Goal: Navigation & Orientation: Understand site structure

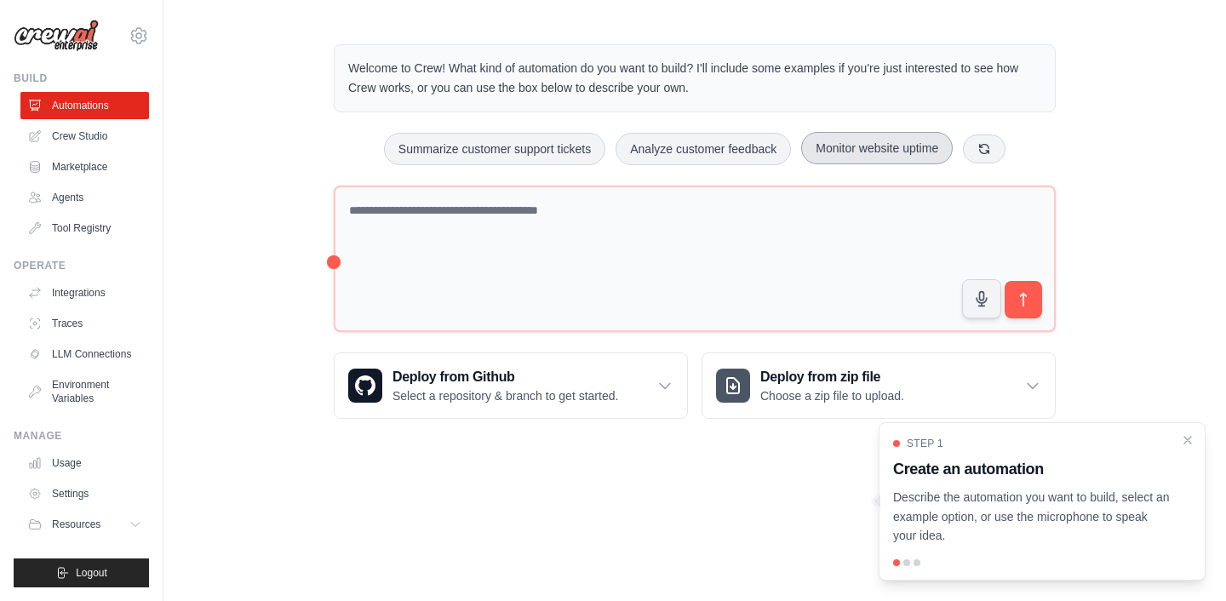
click at [870, 152] on button "Monitor website uptime" at bounding box center [877, 148] width 152 height 32
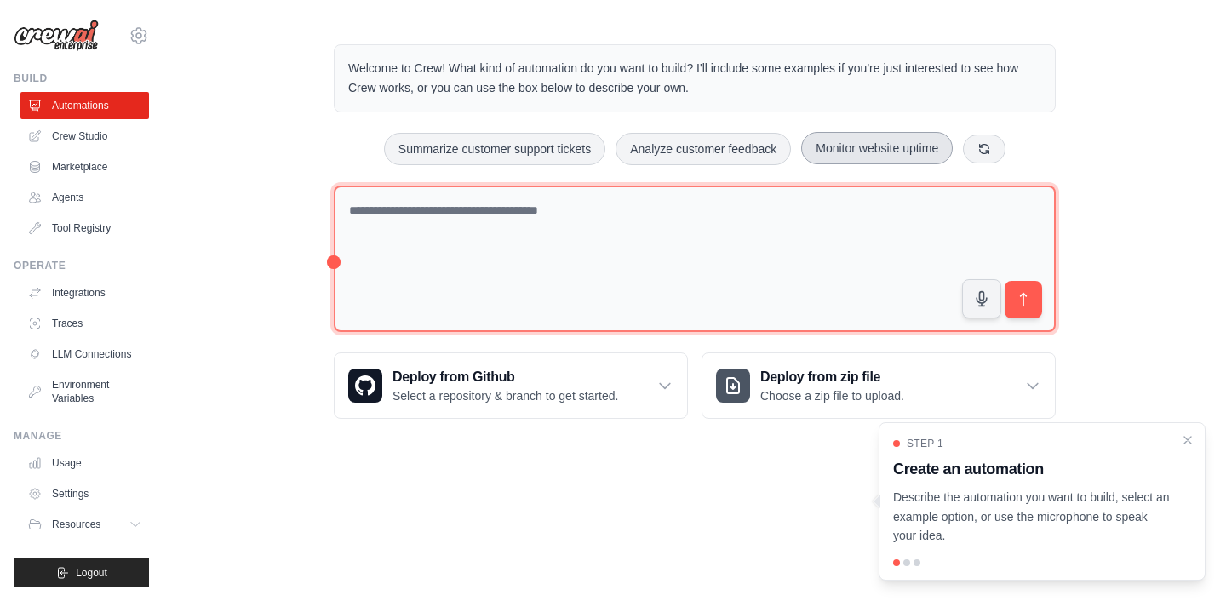
type textarea "**********"
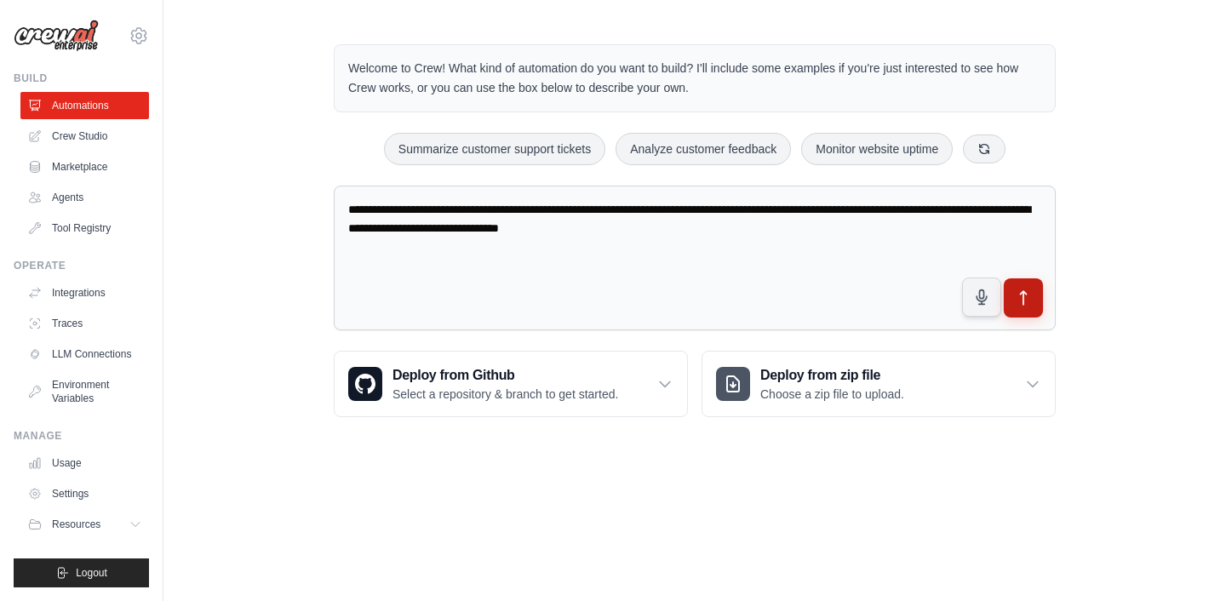
click at [1030, 290] on icon "submit" at bounding box center [1024, 298] width 18 height 18
click at [981, 150] on icon at bounding box center [984, 147] width 9 height 9
click at [661, 388] on icon at bounding box center [664, 383] width 17 height 17
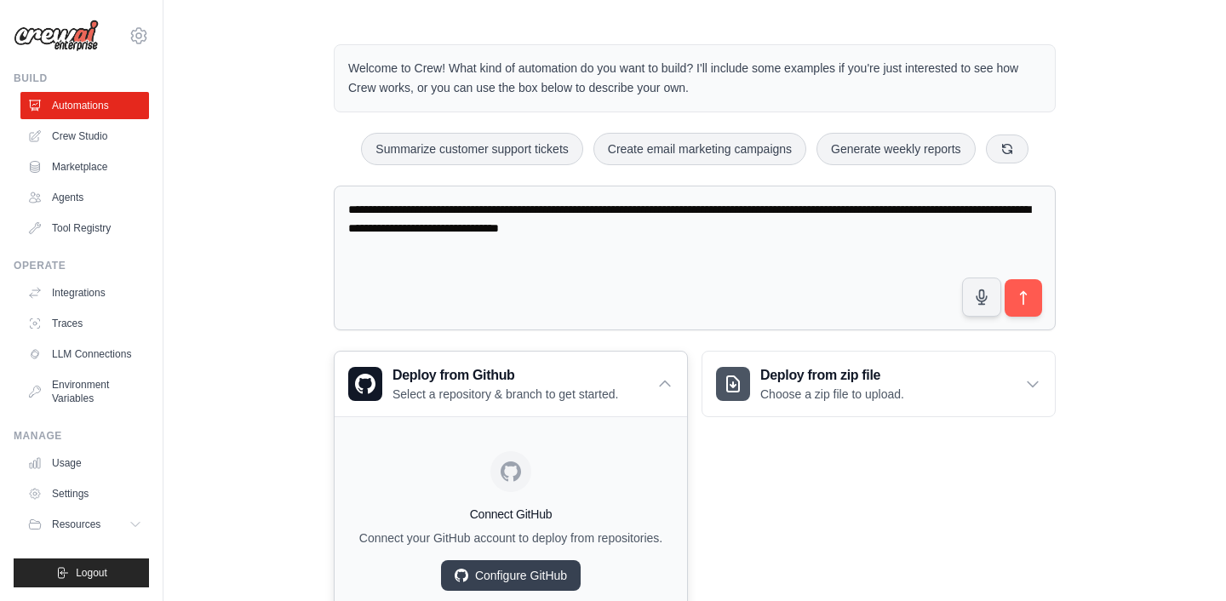
scroll to position [68, 0]
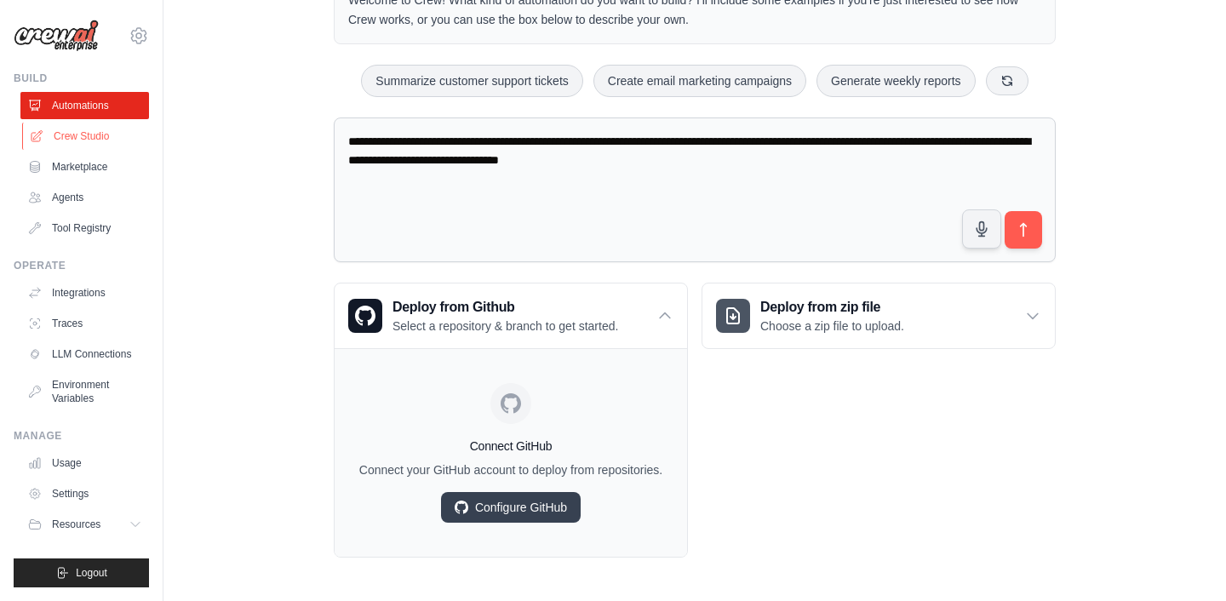
click at [106, 140] on link "Crew Studio" at bounding box center [86, 136] width 129 height 27
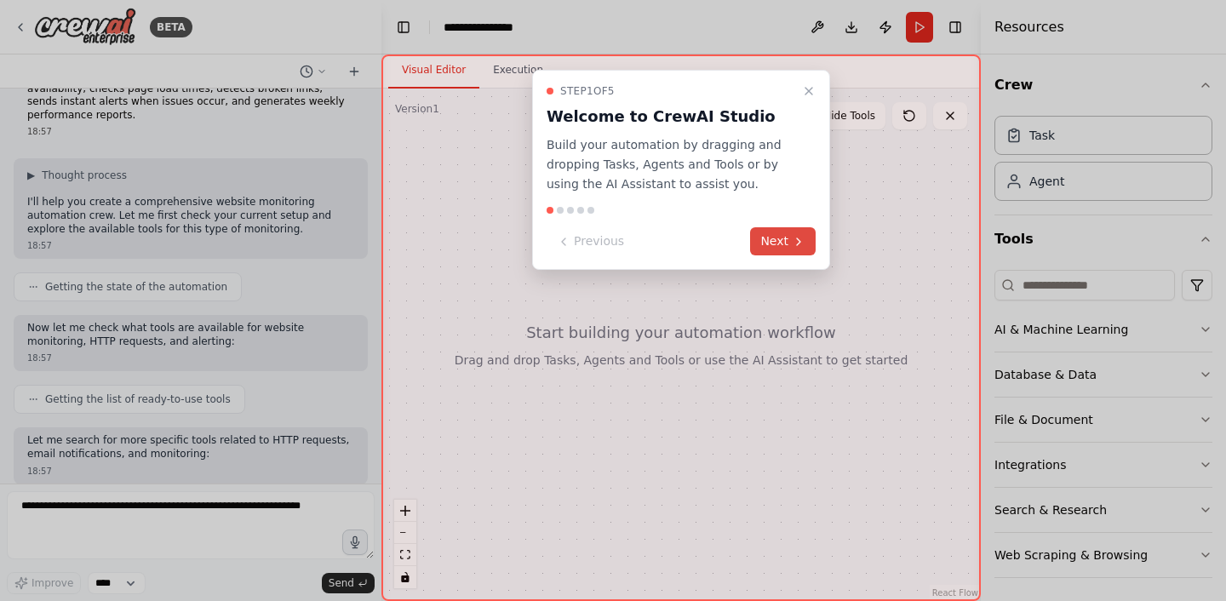
scroll to position [127, 0]
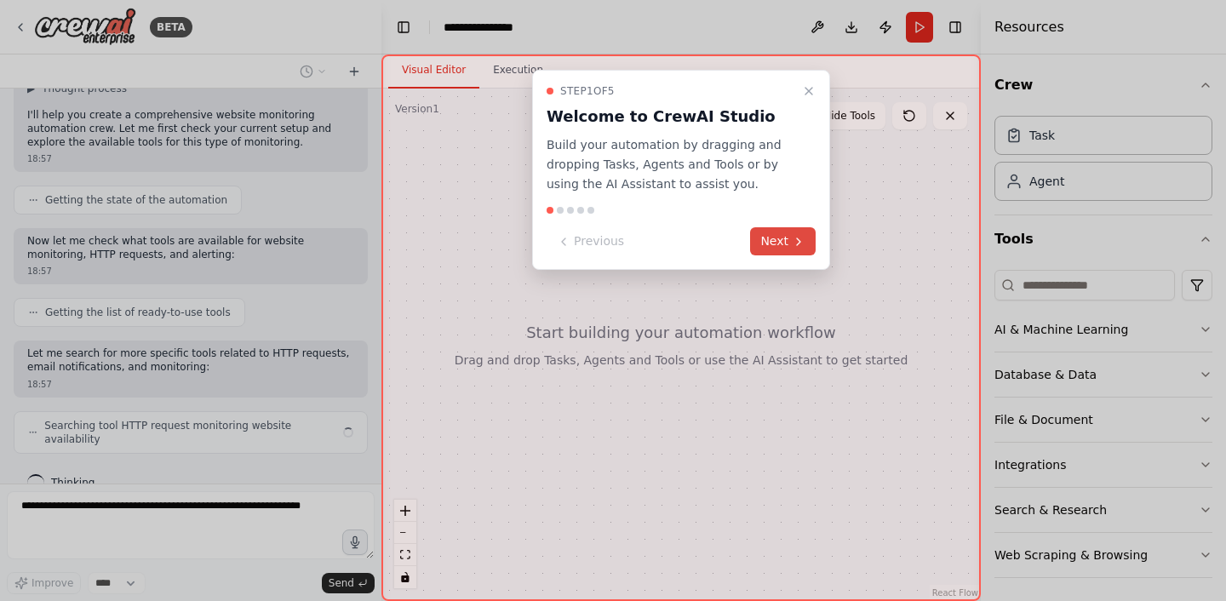
click at [770, 241] on button "Next" at bounding box center [783, 241] width 66 height 28
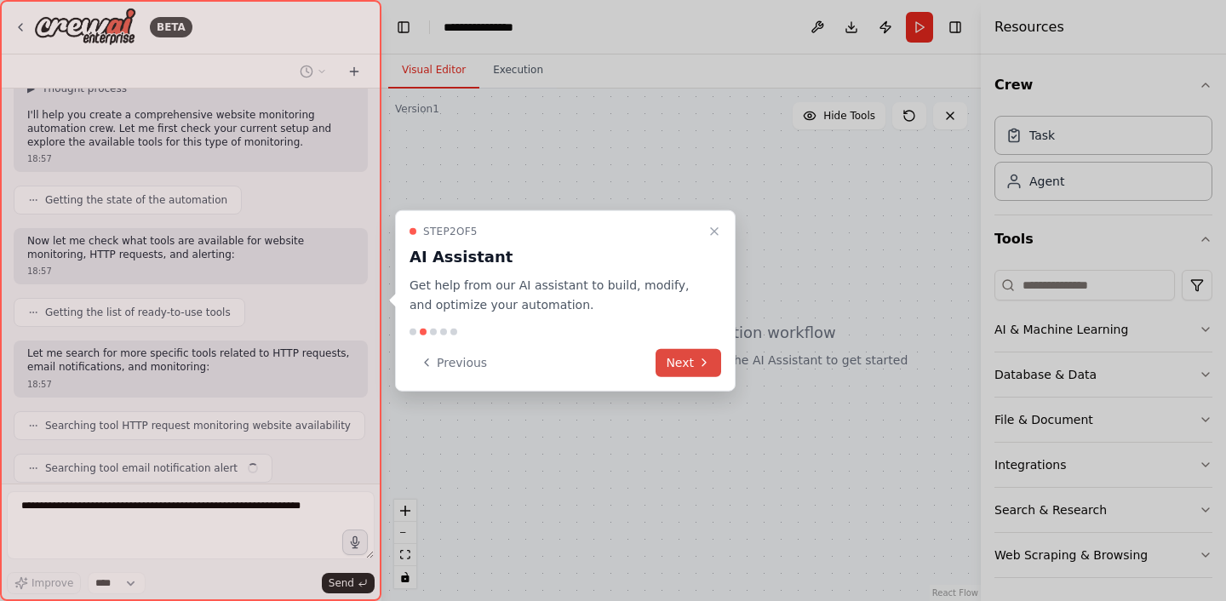
scroll to position [169, 0]
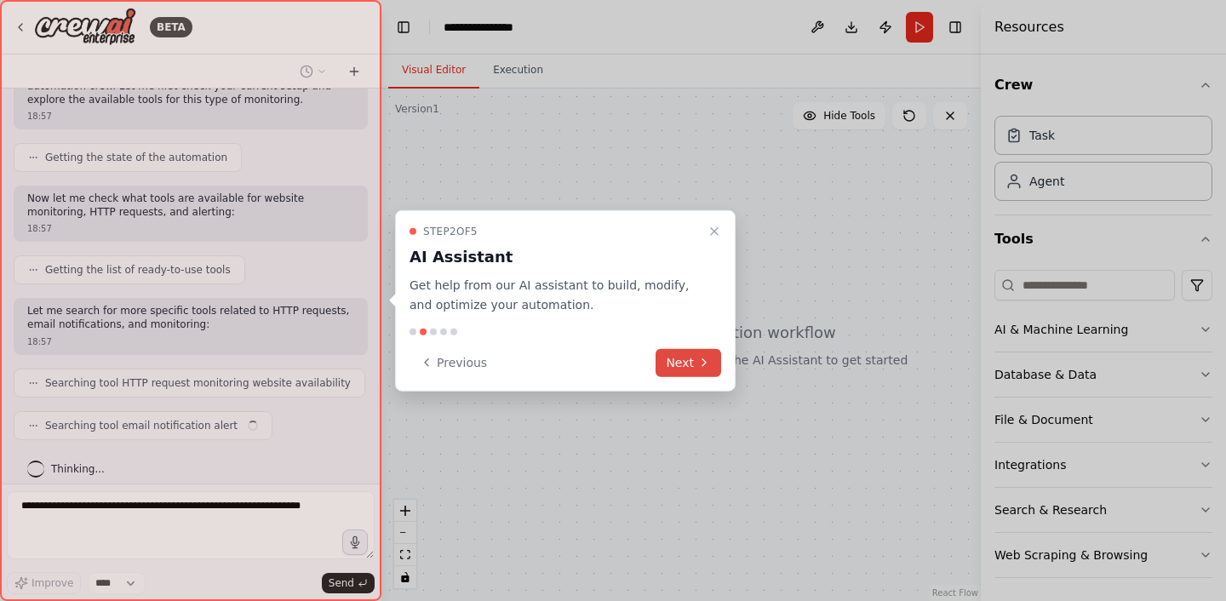
click at [684, 369] on button "Next" at bounding box center [688, 362] width 66 height 28
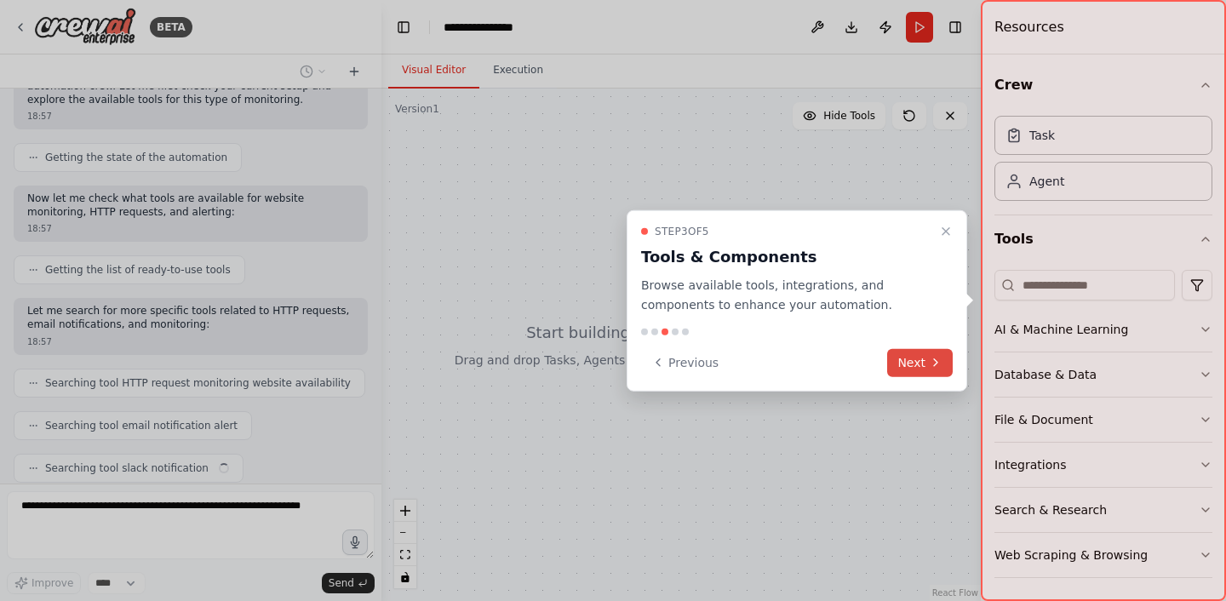
scroll to position [212, 0]
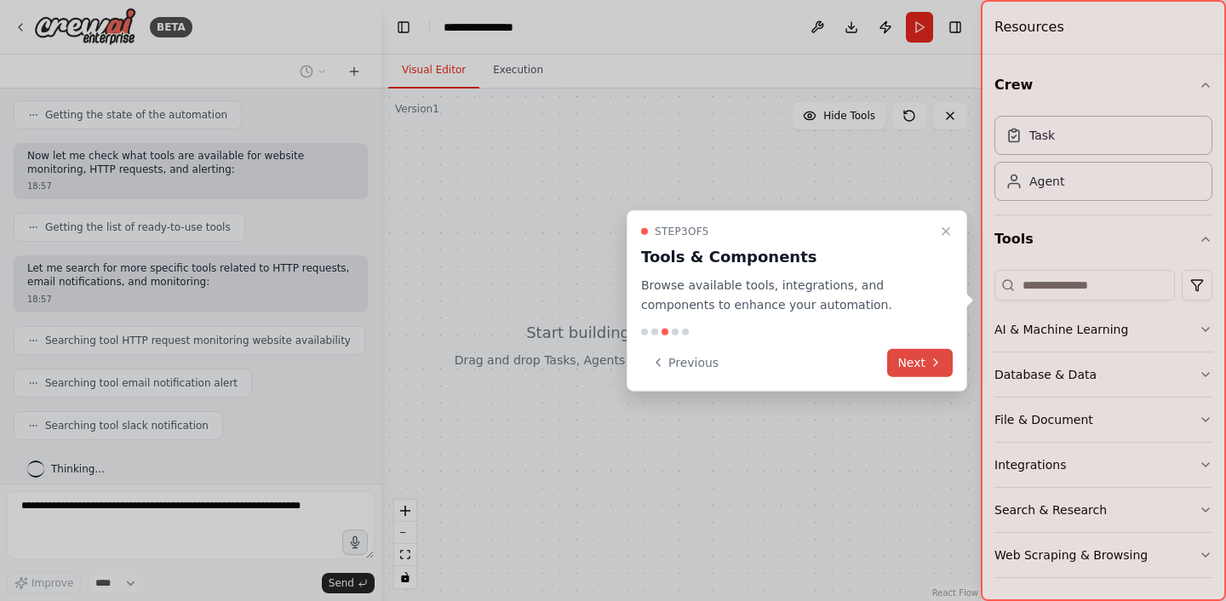
click at [942, 362] on button "Next" at bounding box center [920, 362] width 66 height 28
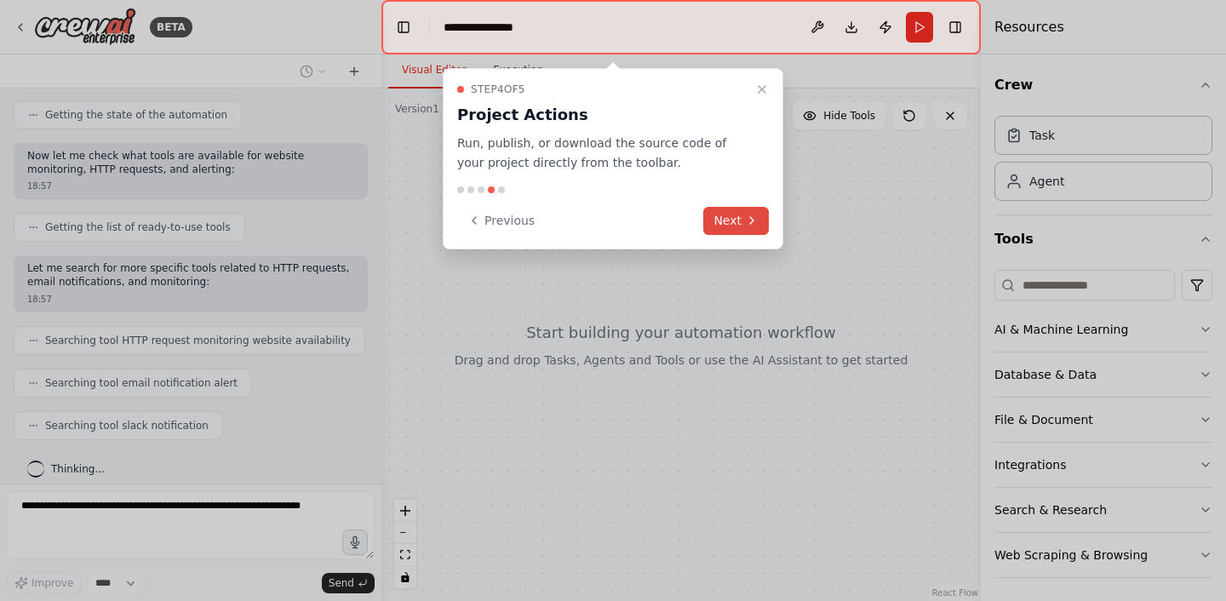
click at [737, 225] on button "Next" at bounding box center [736, 221] width 66 height 28
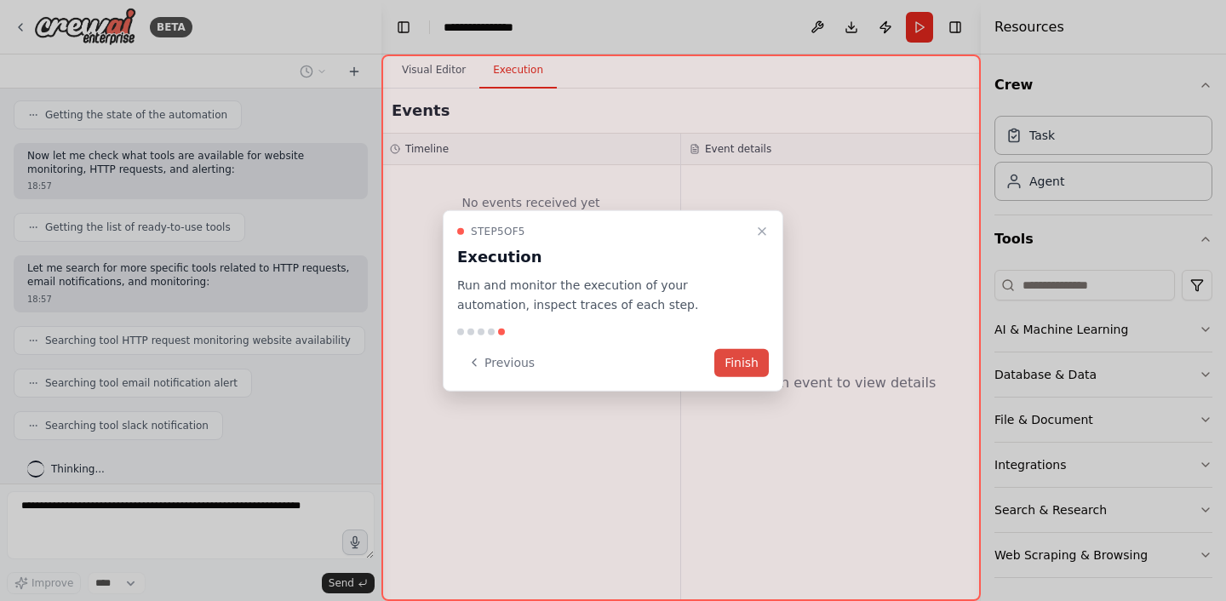
click at [750, 366] on button "Finish" at bounding box center [741, 362] width 54 height 28
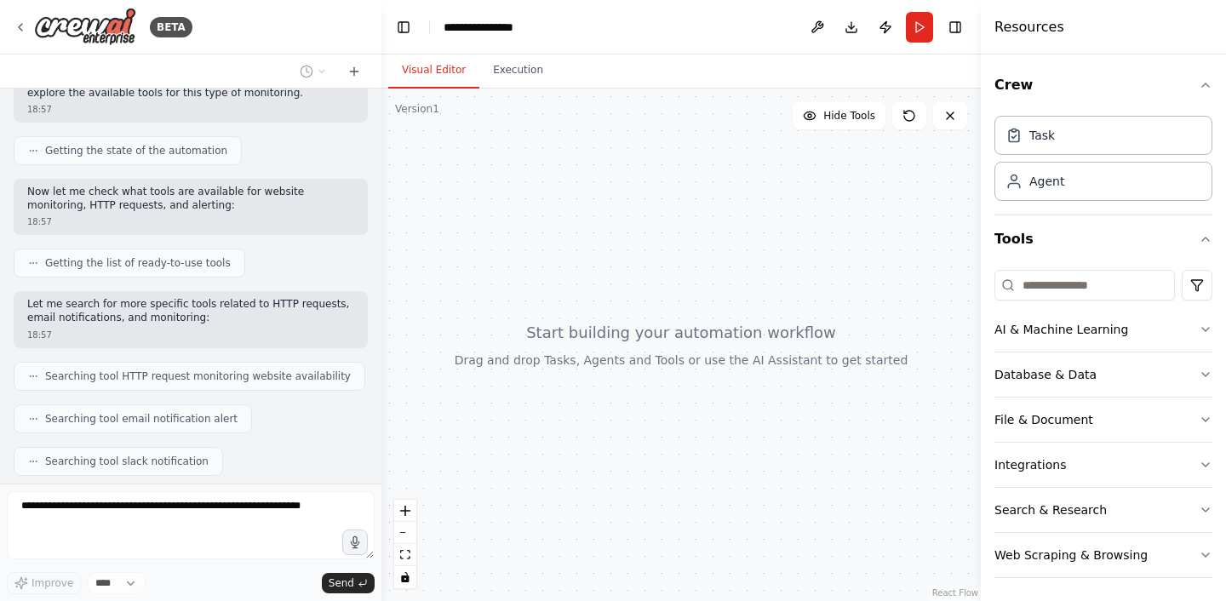
scroll to position [0, 0]
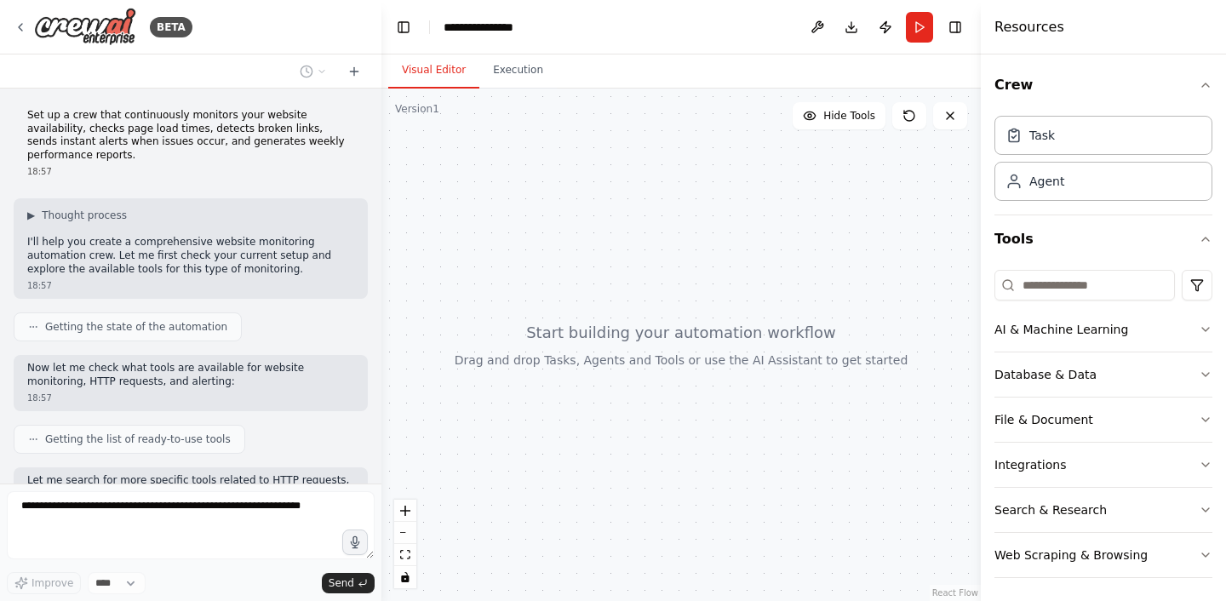
click at [123, 123] on p "Set up a crew that continuously monitors your website availability, checks page…" at bounding box center [190, 135] width 327 height 53
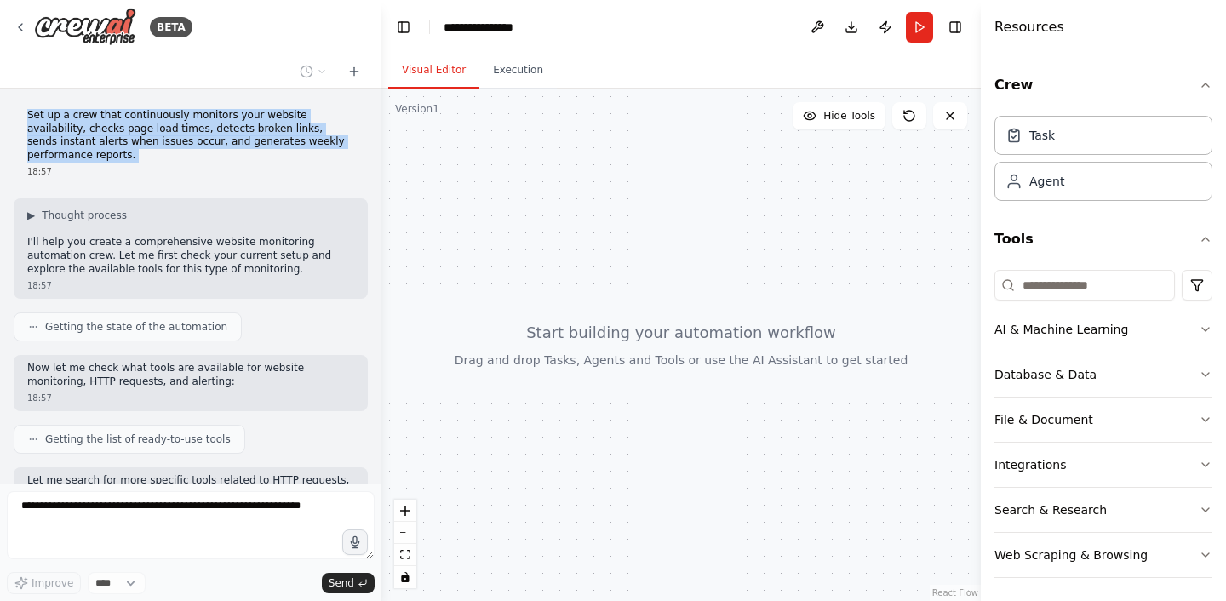
click at [123, 123] on p "Set up a crew that continuously monitors your website availability, checks page…" at bounding box center [190, 135] width 327 height 53
click at [257, 137] on p "Set up a crew that continuously monitors your website availability, checks page…" at bounding box center [190, 135] width 327 height 53
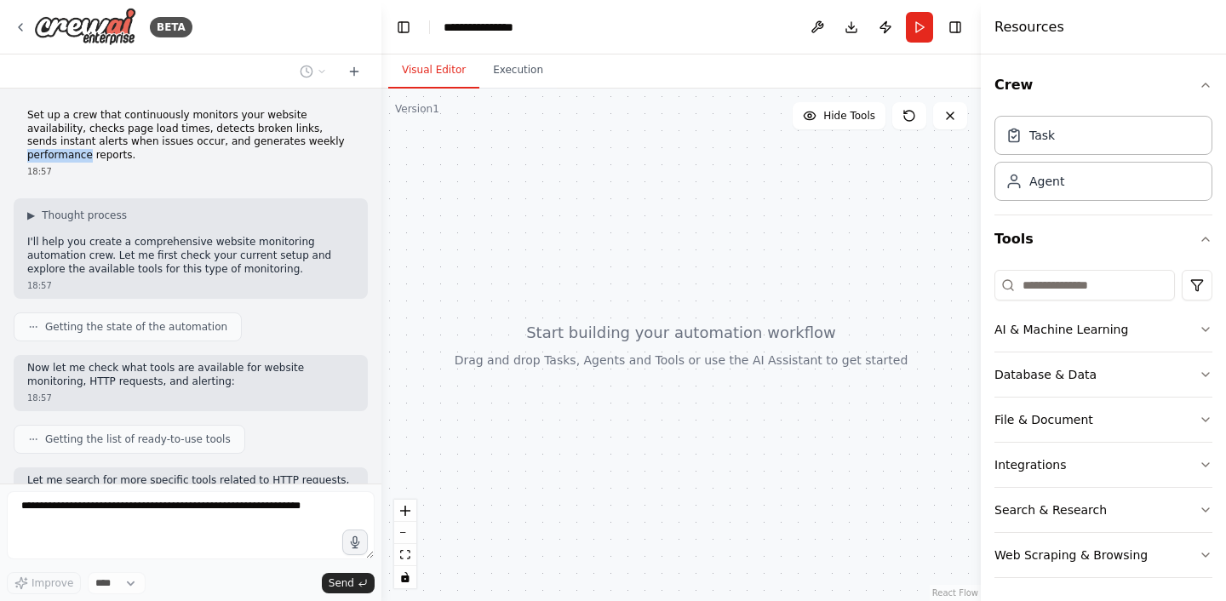
click at [257, 137] on p "Set up a crew that continuously monitors your website availability, checks page…" at bounding box center [190, 135] width 327 height 53
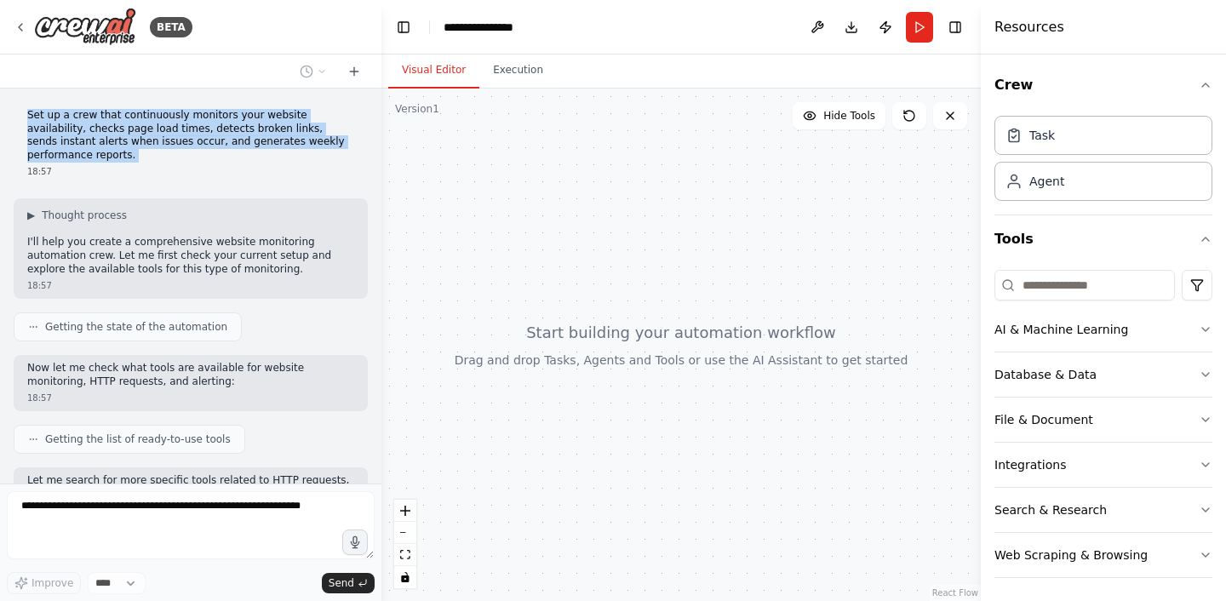
click at [257, 137] on p "Set up a crew that continuously monitors your website availability, checks page…" at bounding box center [190, 135] width 327 height 53
click at [293, 150] on div "Set up a crew that continuously monitors your website availability, checks page…" at bounding box center [191, 143] width 354 height 83
drag, startPoint x: 333, startPoint y: 142, endPoint x: 39, endPoint y: 104, distance: 296.2
click at [39, 104] on div "Set up a crew that continuously monitors your website availability, checks page…" at bounding box center [191, 143] width 354 height 83
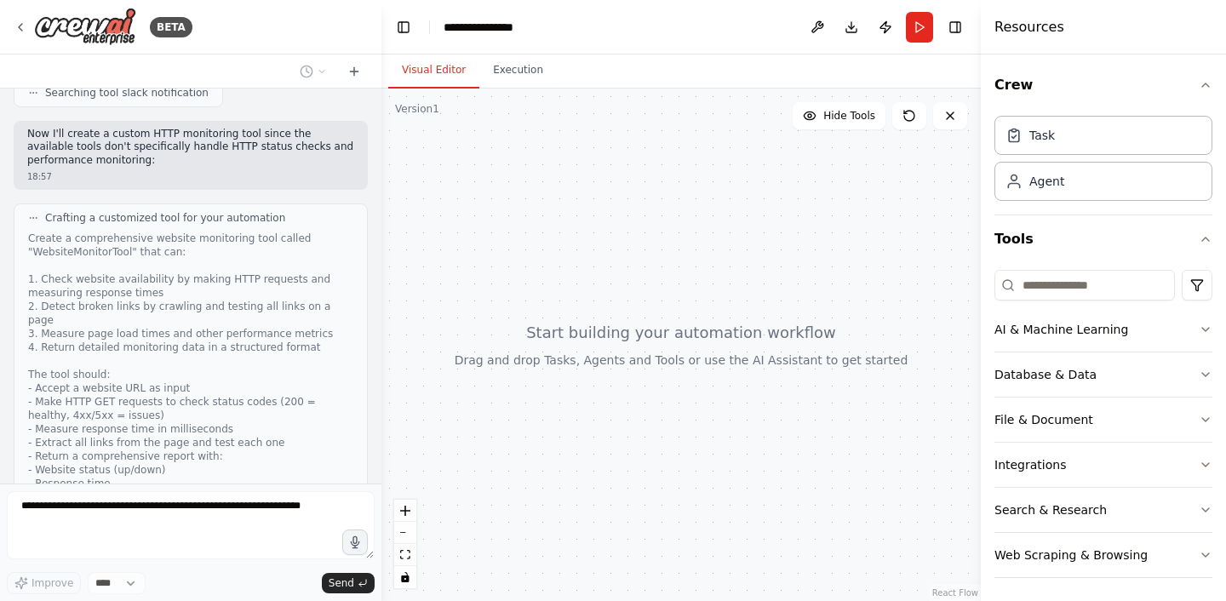
scroll to position [544, 0]
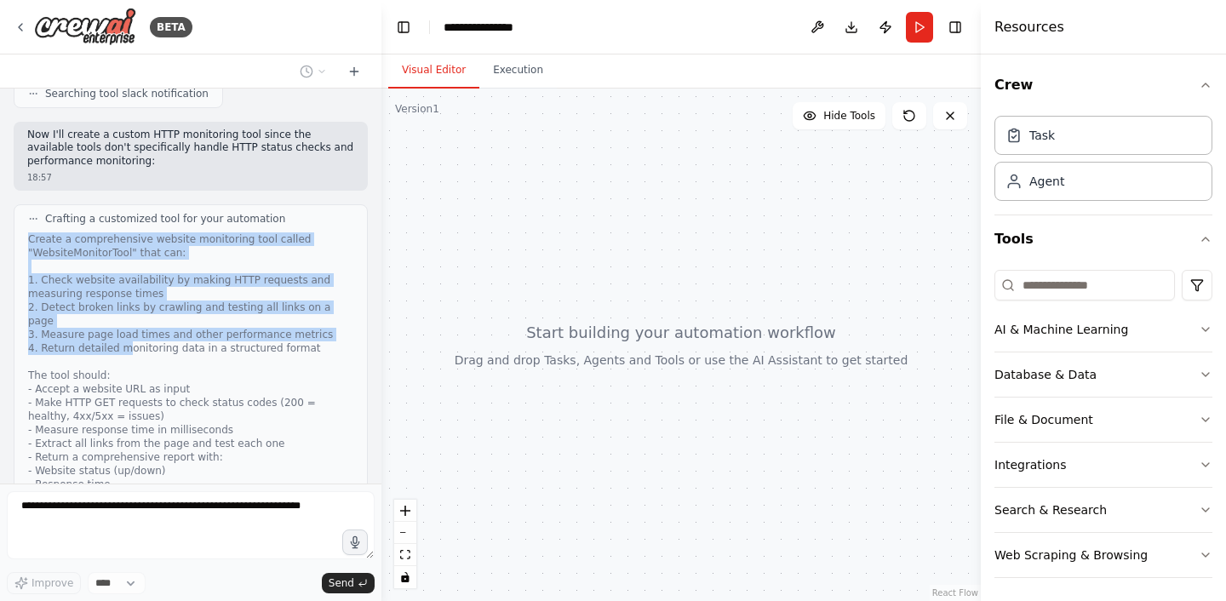
drag, startPoint x: 43, startPoint y: 226, endPoint x: 132, endPoint y: 331, distance: 137.1
click at [132, 331] on div "Create a comprehensive website monitoring tool called "WebsiteMonitorTool" that…" at bounding box center [190, 409] width 325 height 354
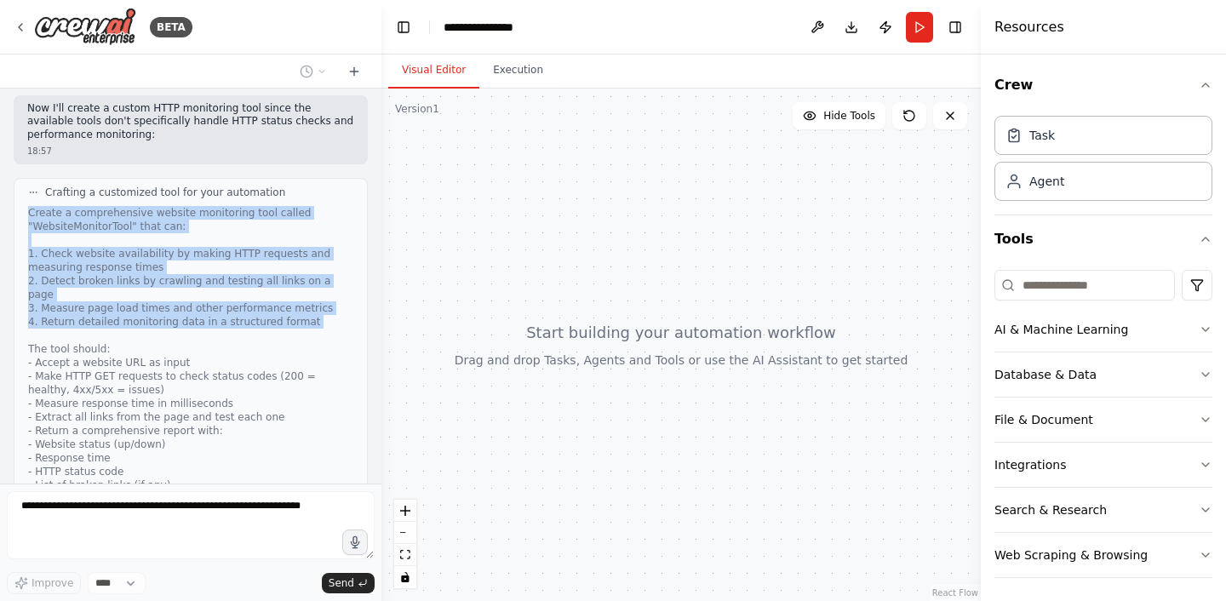
scroll to position [662, 0]
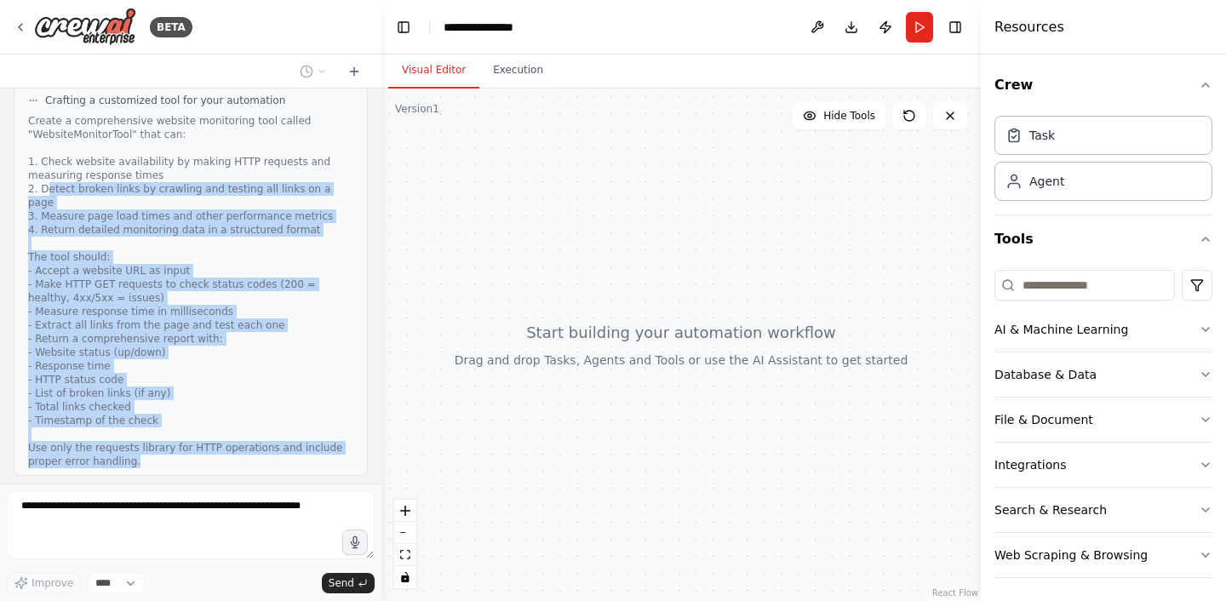
drag, startPoint x: 149, startPoint y: 441, endPoint x: 49, endPoint y: 167, distance: 291.9
click at [49, 167] on div "Crafting a customized tool for your automation Create a comprehensive website m…" at bounding box center [191, 281] width 354 height 390
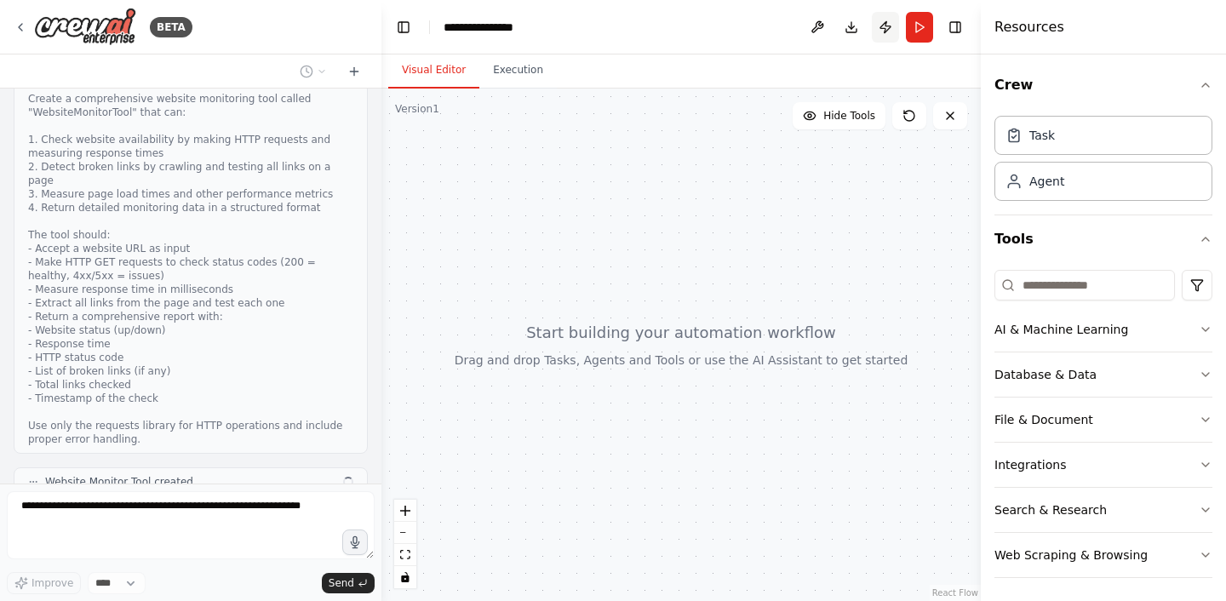
scroll to position [781, 0]
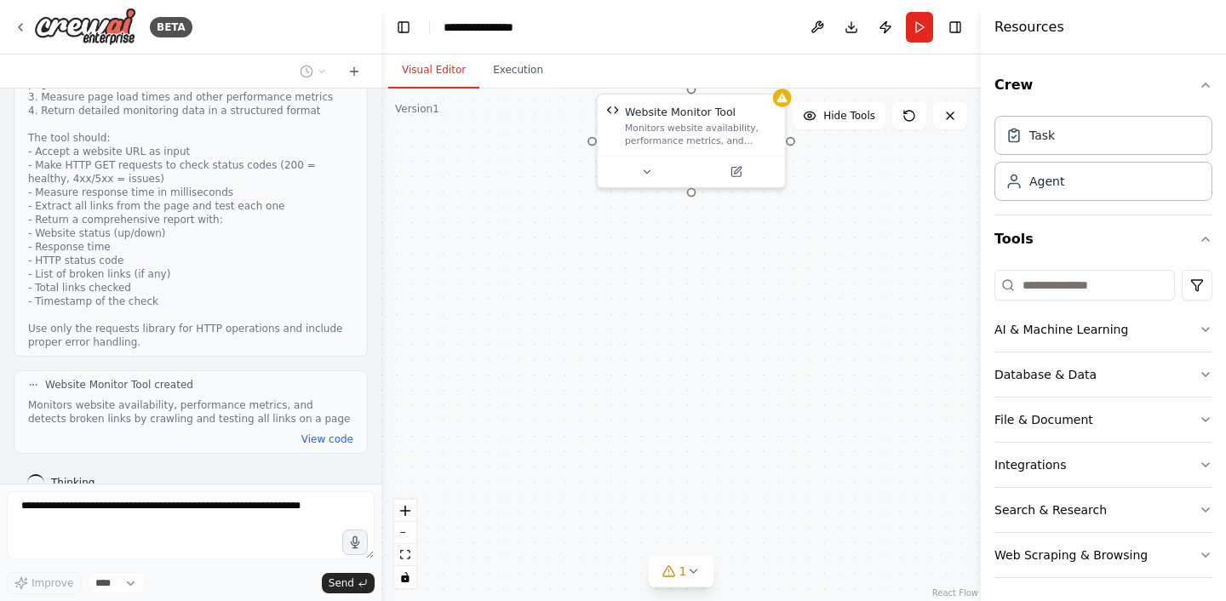
drag, startPoint x: 812, startPoint y: 506, endPoint x: 810, endPoint y: 212, distance: 293.7
click at [810, 212] on div "Website Monitor Tool Monitors website availability, performance metrics, and de…" at bounding box center [680, 345] width 599 height 512
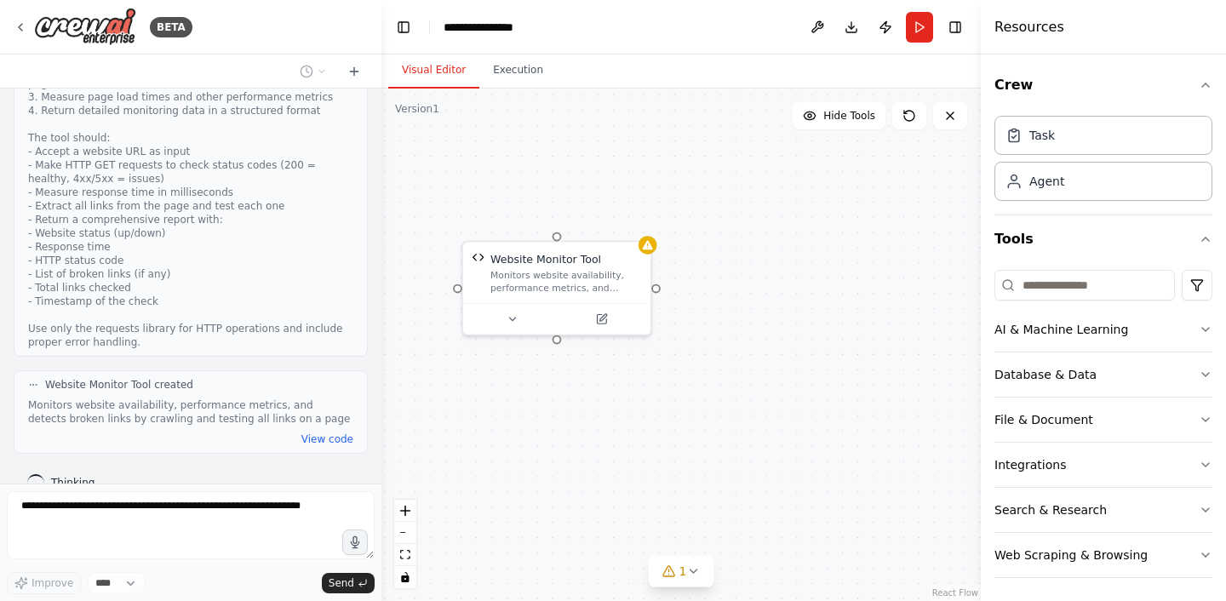
drag, startPoint x: 791, startPoint y: 270, endPoint x: 656, endPoint y: 418, distance: 200.1
click at [656, 418] on div "Website Monitor Tool Monitors website availability, performance metrics, and de…" at bounding box center [680, 345] width 599 height 512
click at [1043, 323] on button "AI & Machine Learning" at bounding box center [1103, 329] width 218 height 44
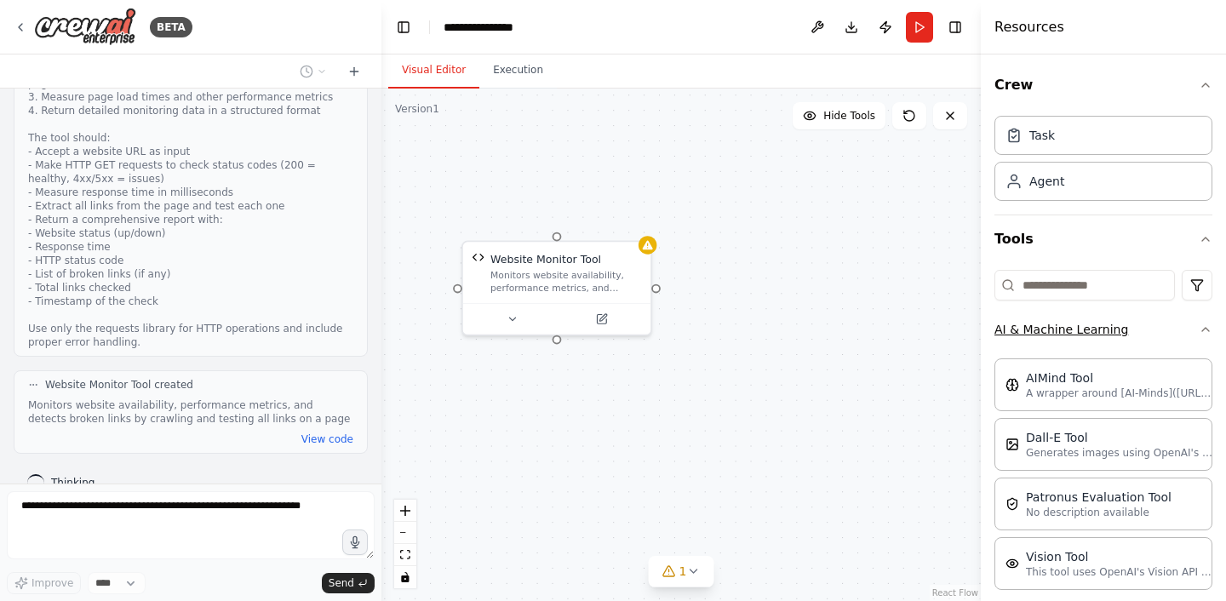
click at [1043, 323] on button "AI & Machine Learning" at bounding box center [1103, 329] width 218 height 44
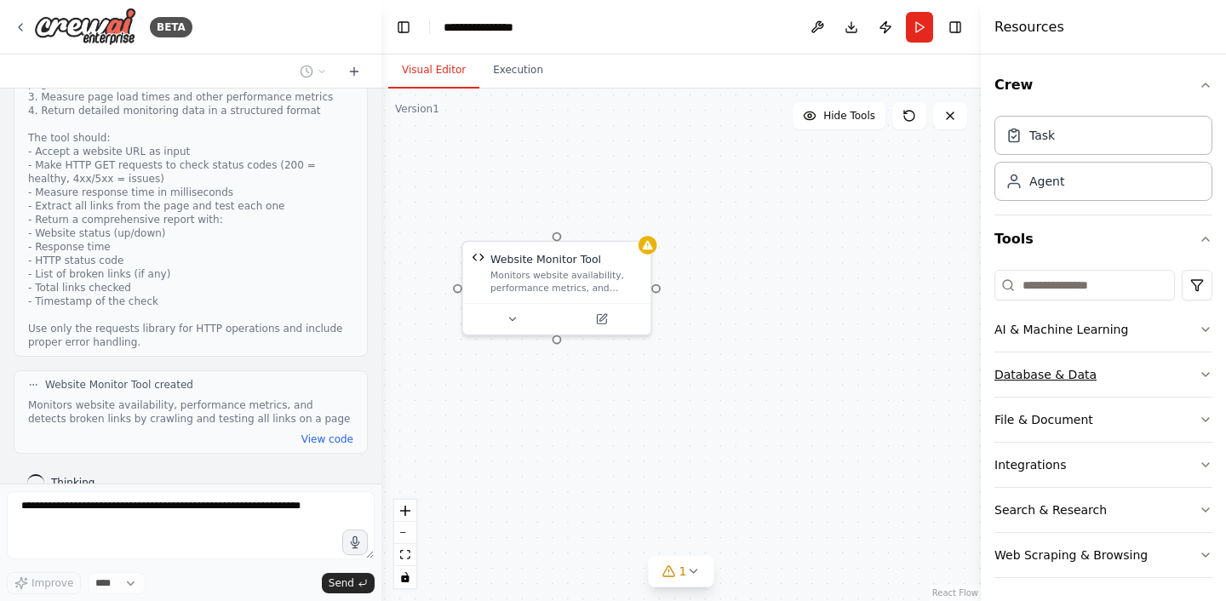
click at [1084, 374] on button "Database & Data" at bounding box center [1103, 374] width 218 height 44
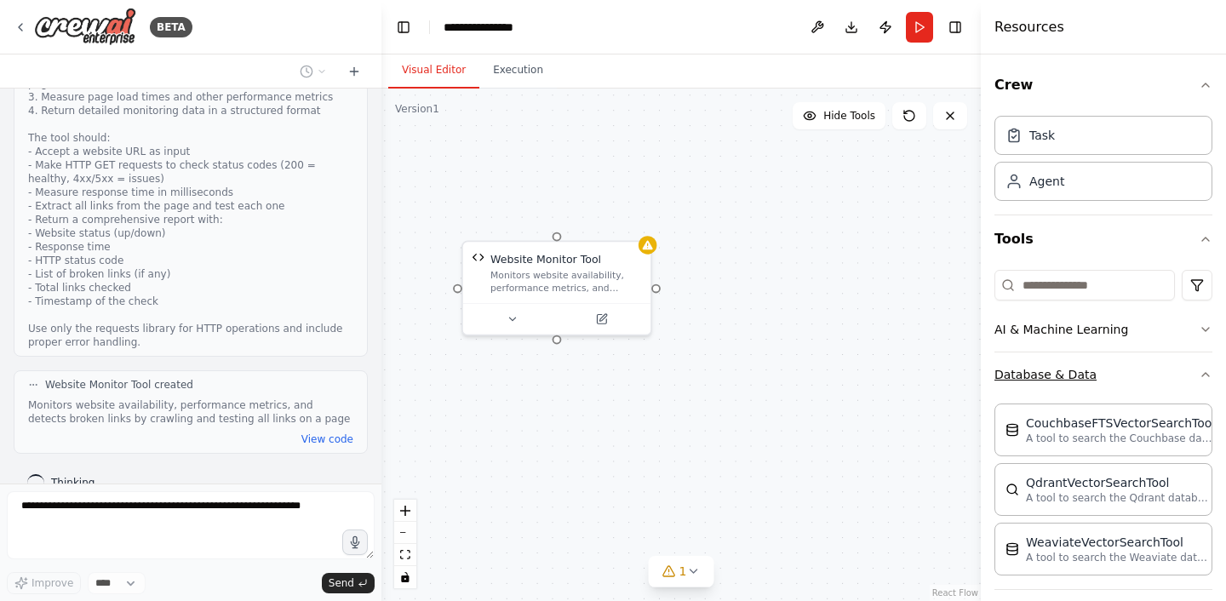
click at [1084, 374] on button "Database & Data" at bounding box center [1103, 374] width 218 height 44
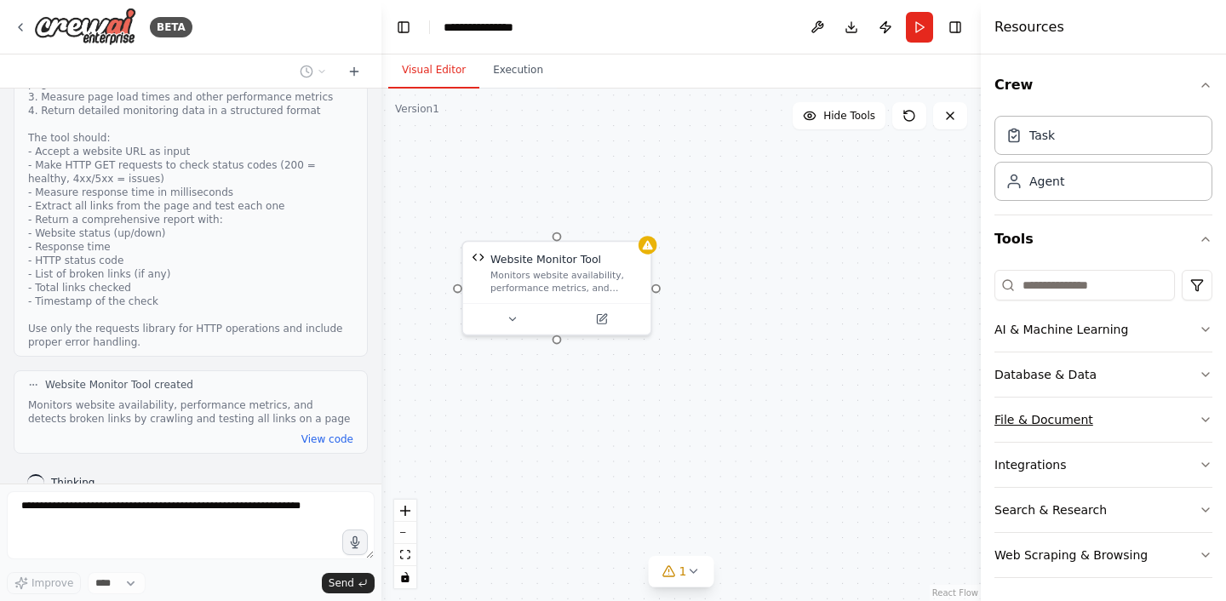
scroll to position [4, 0]
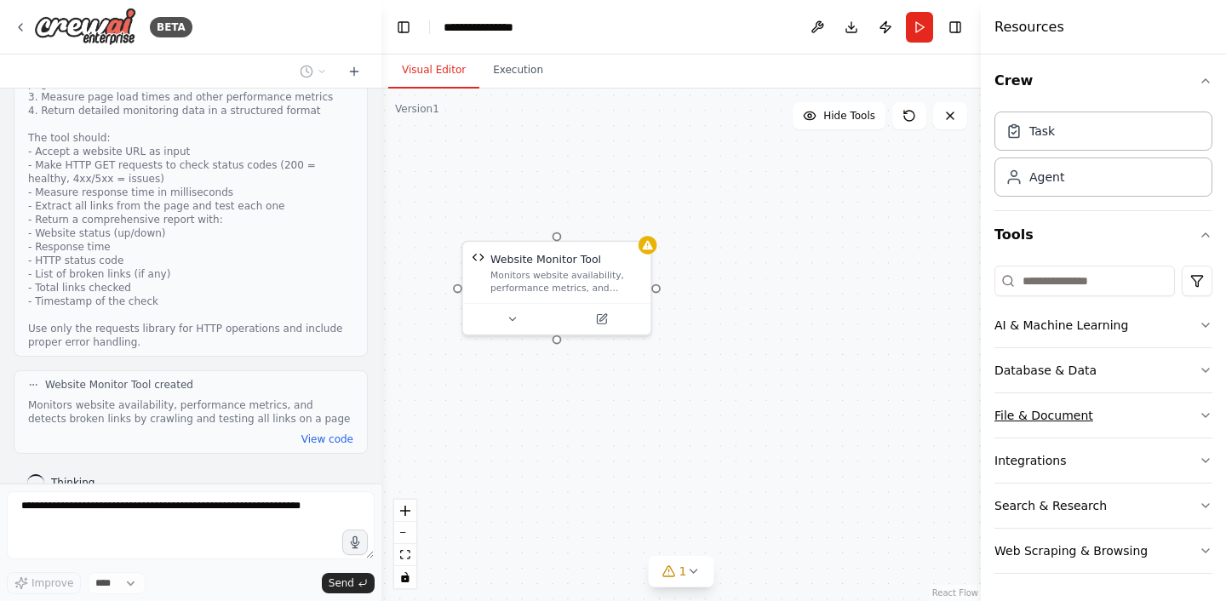
click at [1084, 411] on button "File & Document" at bounding box center [1103, 415] width 218 height 44
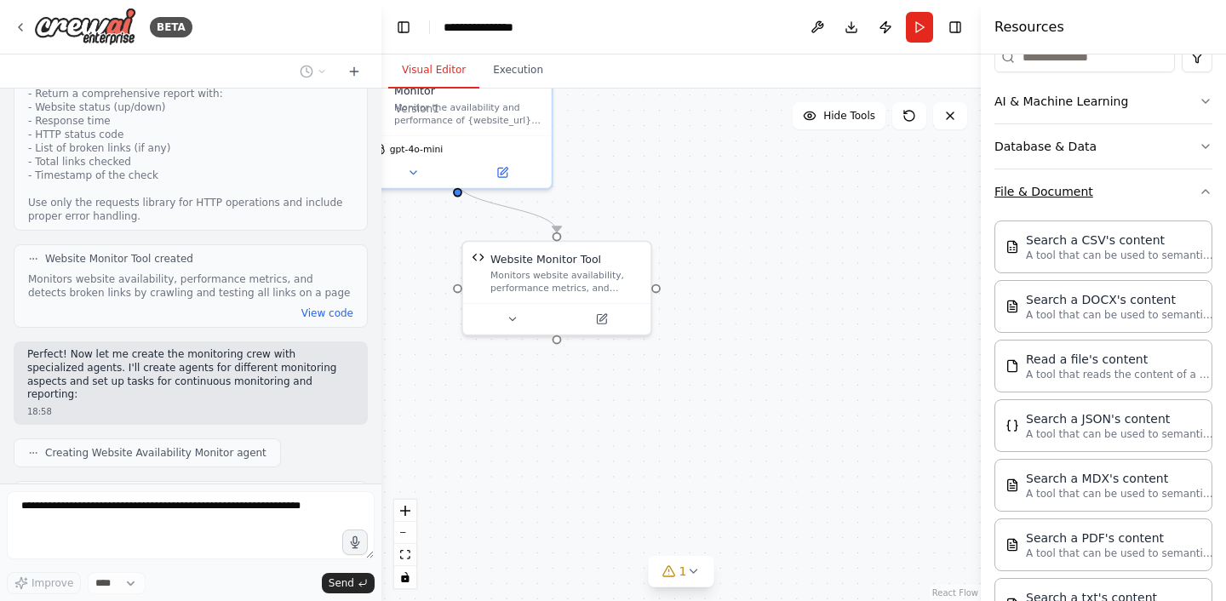
scroll to position [950, 0]
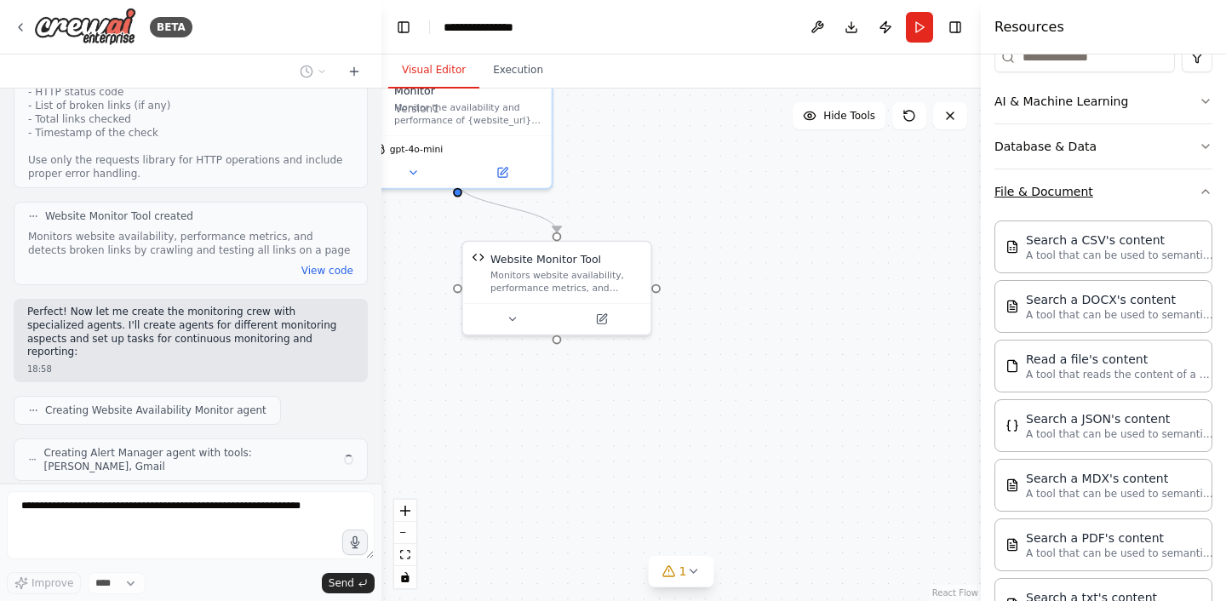
click at [1041, 197] on button "File & Document" at bounding box center [1103, 191] width 218 height 44
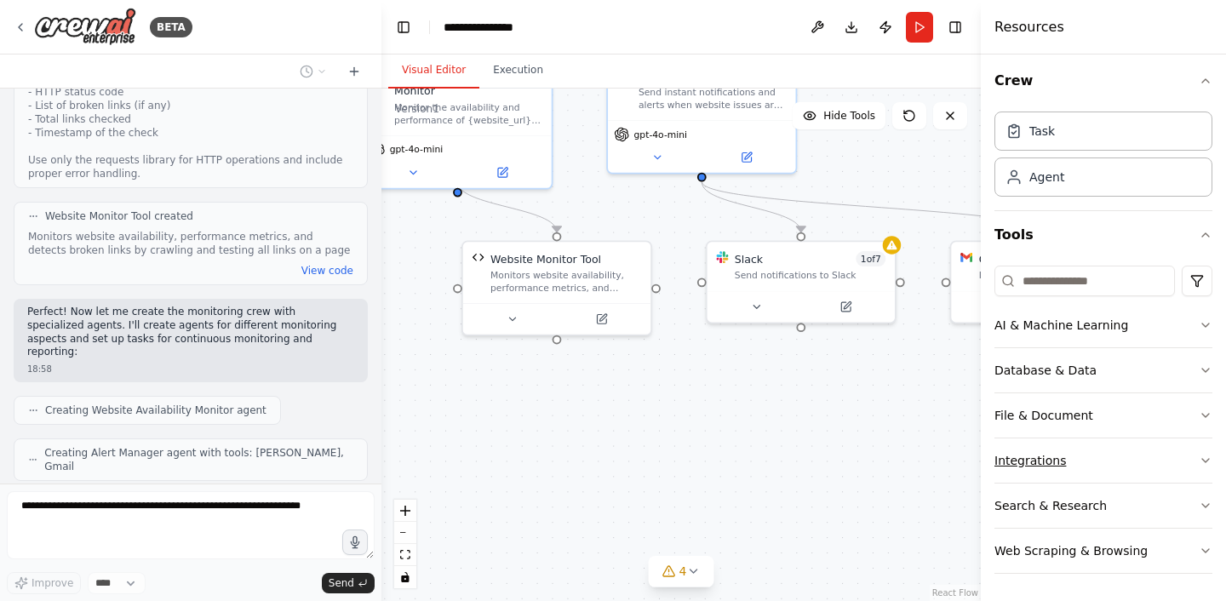
click at [1044, 458] on button "Integrations" at bounding box center [1103, 460] width 218 height 44
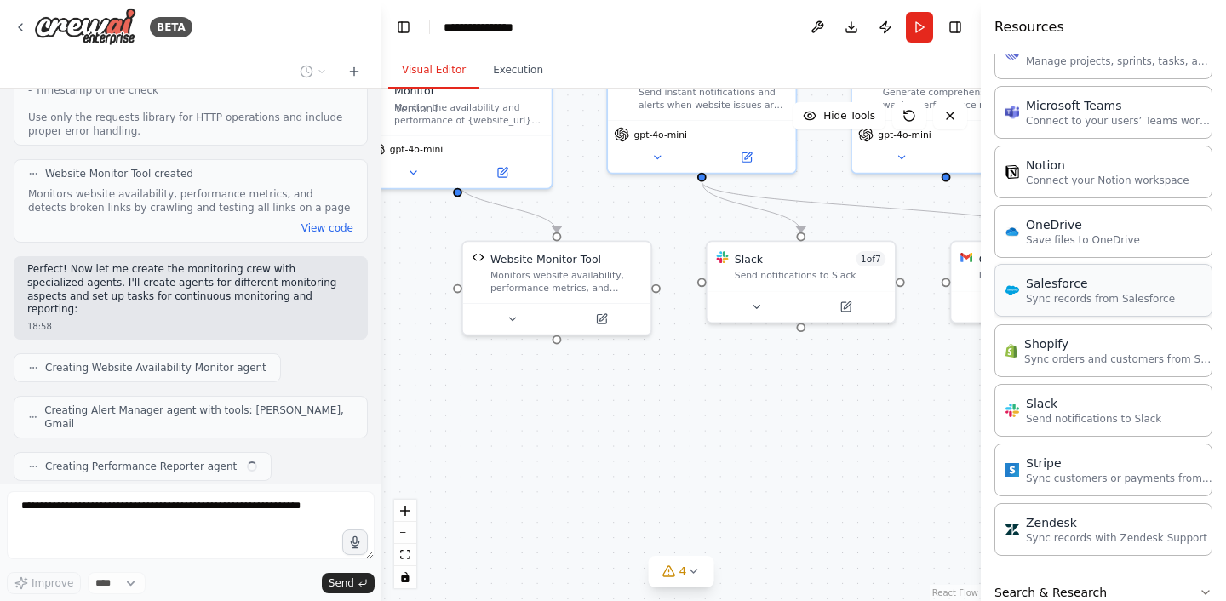
scroll to position [1210, 0]
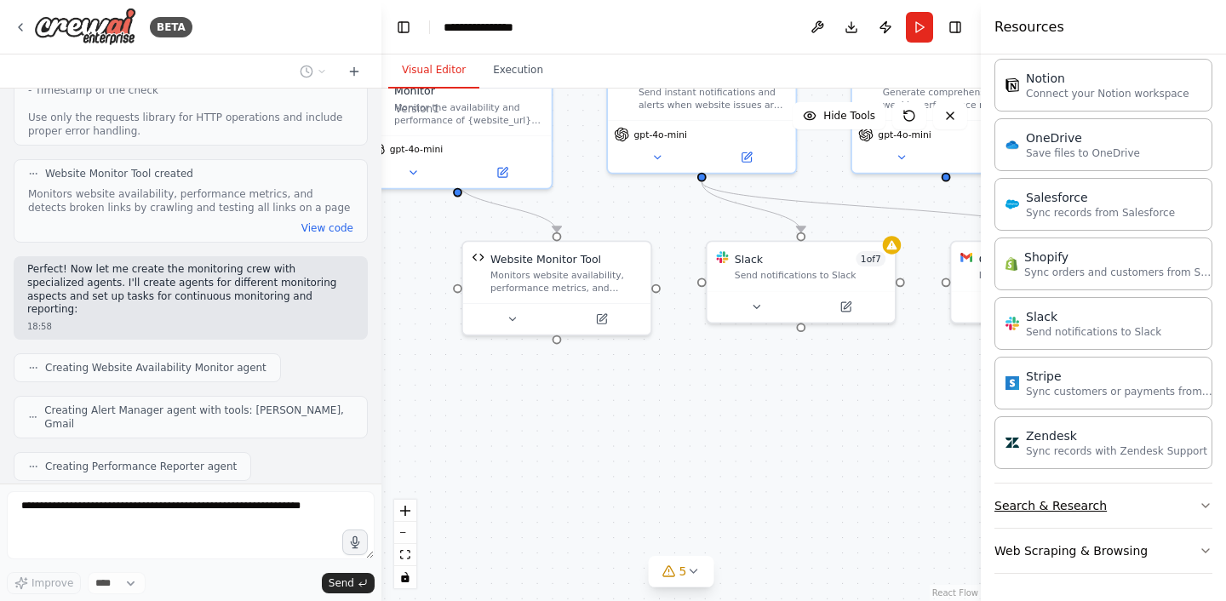
click at [1039, 509] on button "Search & Research" at bounding box center [1103, 505] width 218 height 44
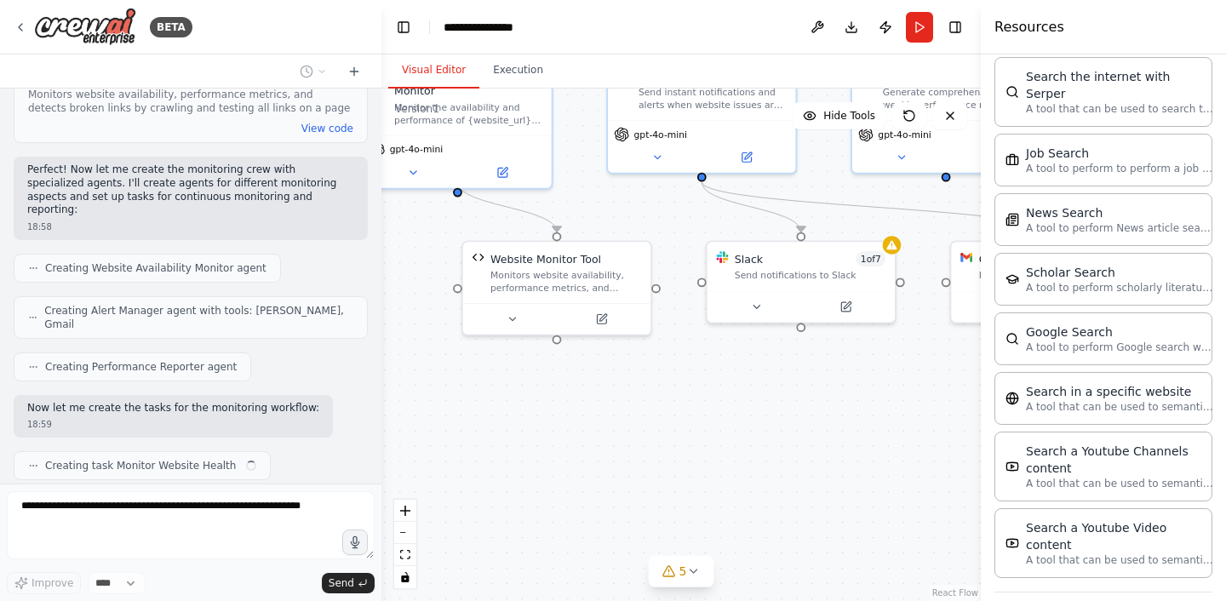
scroll to position [2074, 0]
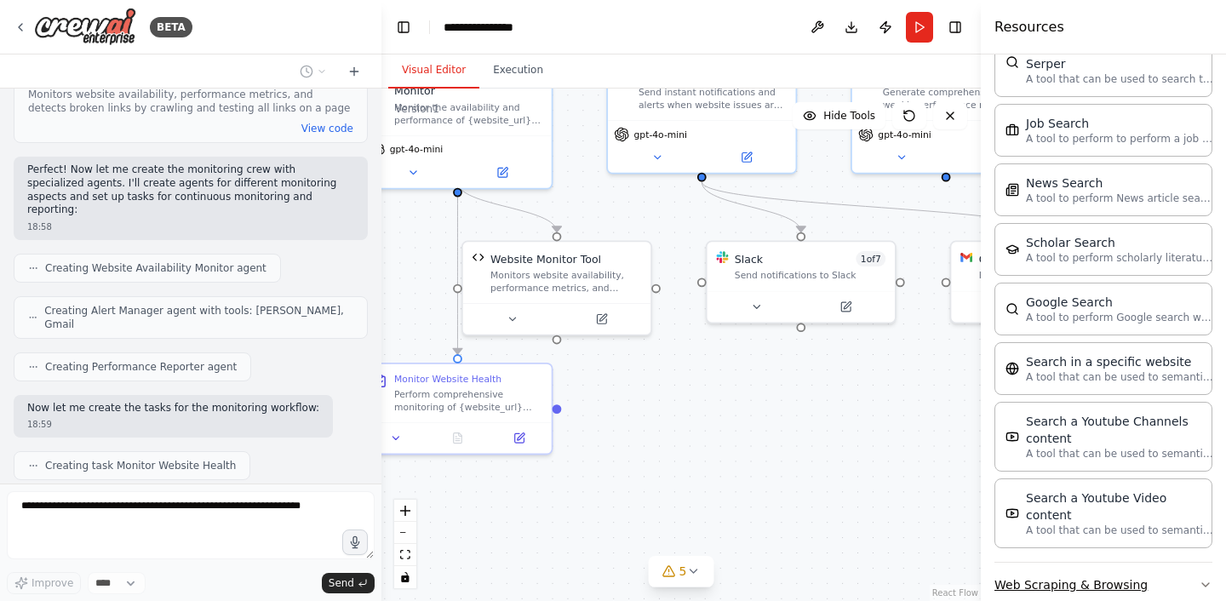
click at [1081, 563] on button "Web Scraping & Browsing" at bounding box center [1103, 585] width 218 height 44
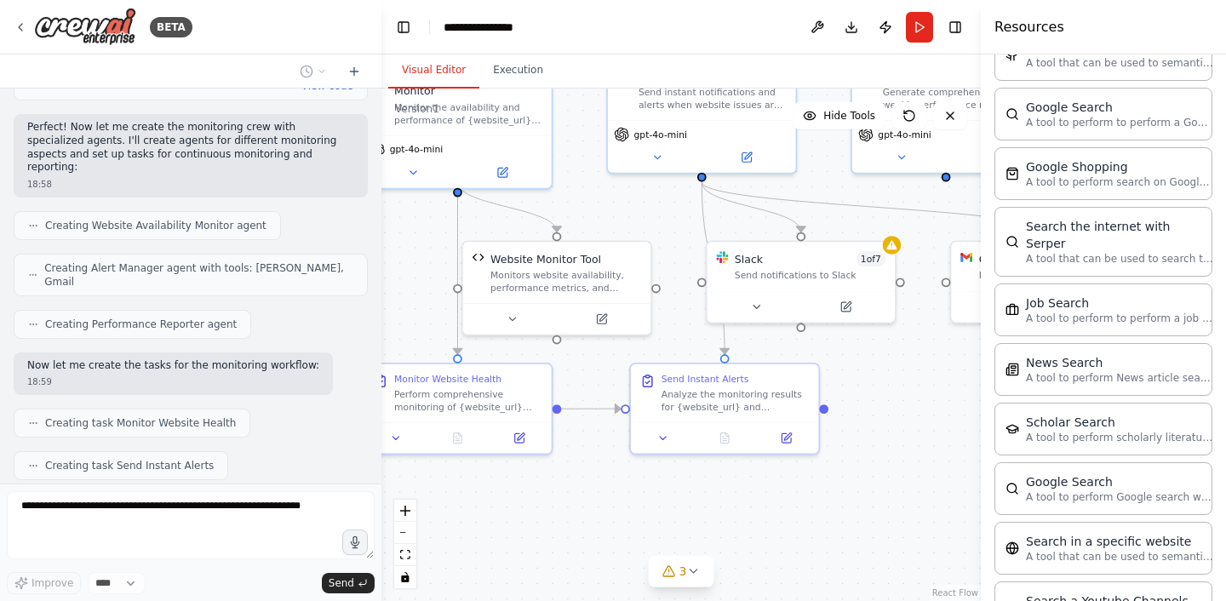
scroll to position [1867, 0]
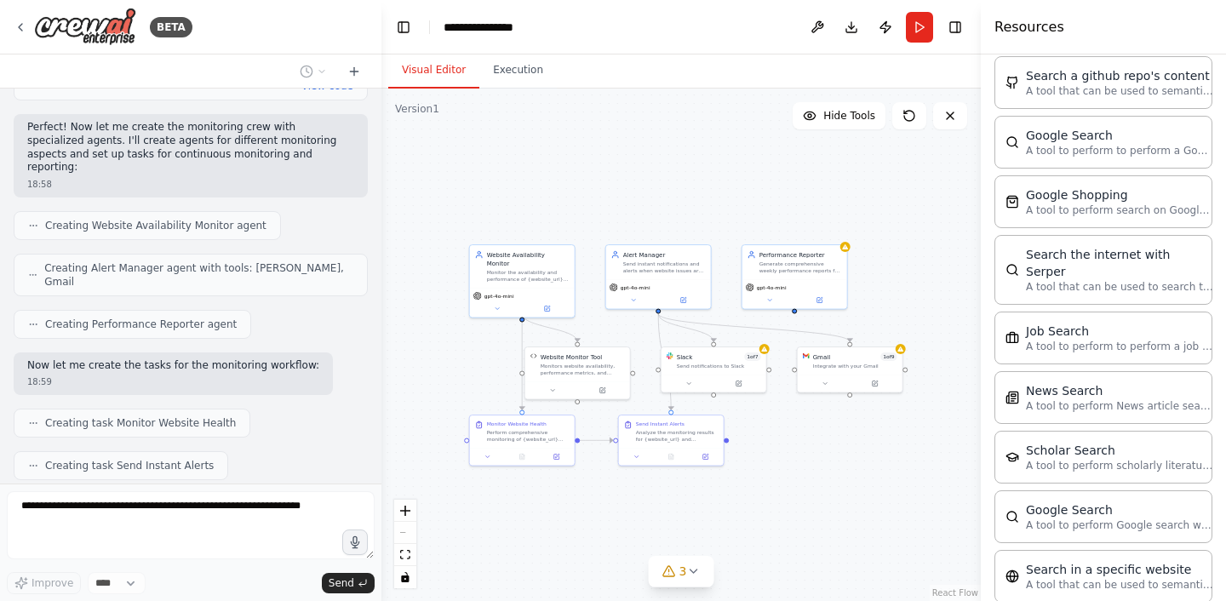
drag, startPoint x: 879, startPoint y: 511, endPoint x: 757, endPoint y: 485, distance: 125.2
click at [758, 486] on div ".deletable-edge-delete-btn { width: 20px; height: 20px; border: 0px solid #ffff…" at bounding box center [680, 345] width 599 height 512
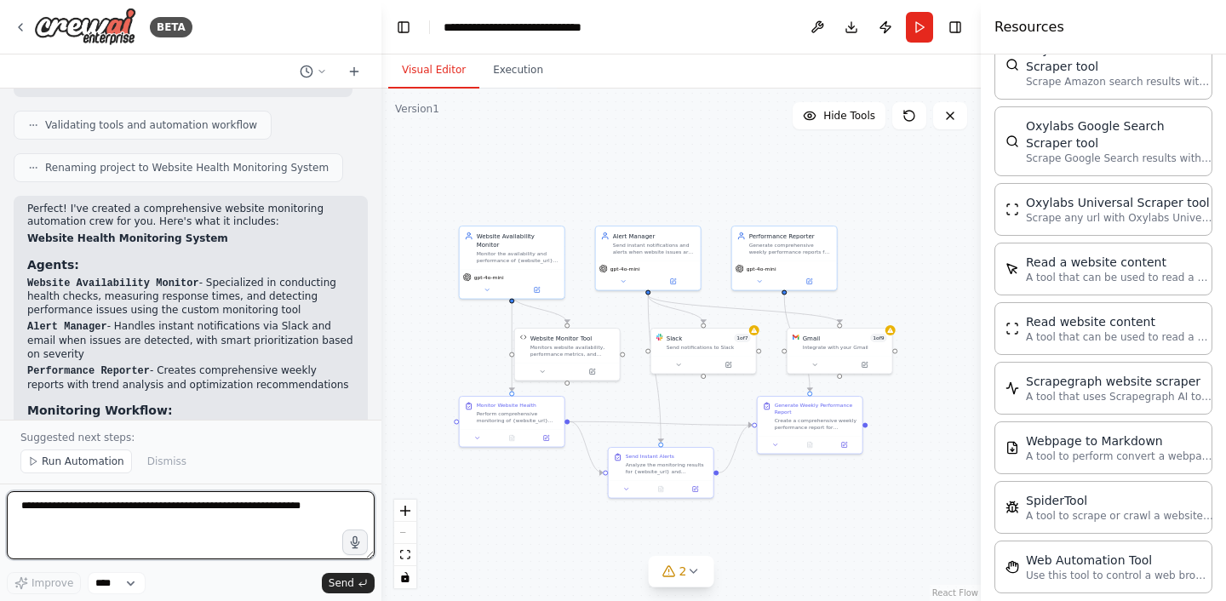
scroll to position [2180, 0]
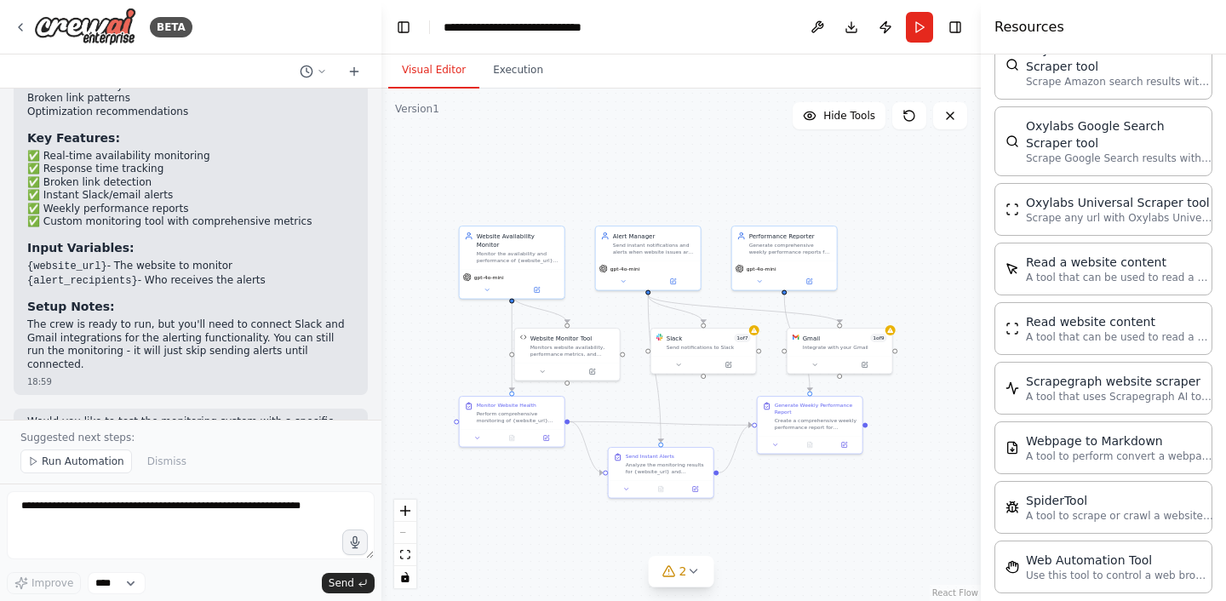
click at [49, 260] on code "{website_url}" at bounding box center [67, 266] width 80 height 12
click at [75, 275] on code "{alert_recipients}" at bounding box center [82, 281] width 111 height 12
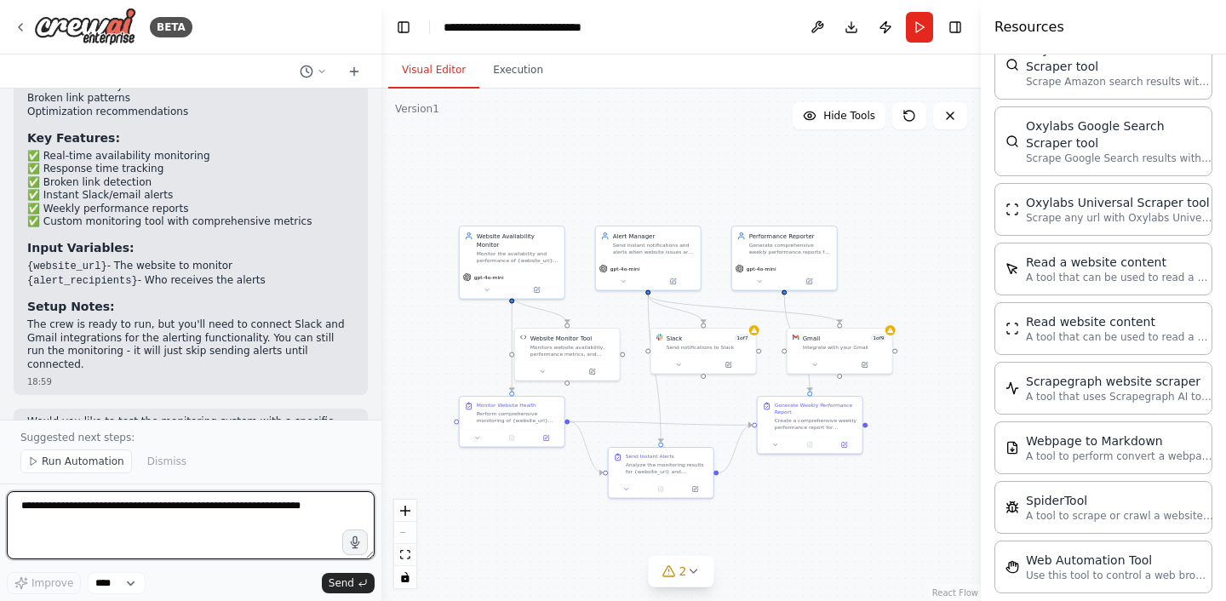
click at [140, 518] on textarea at bounding box center [191, 525] width 368 height 68
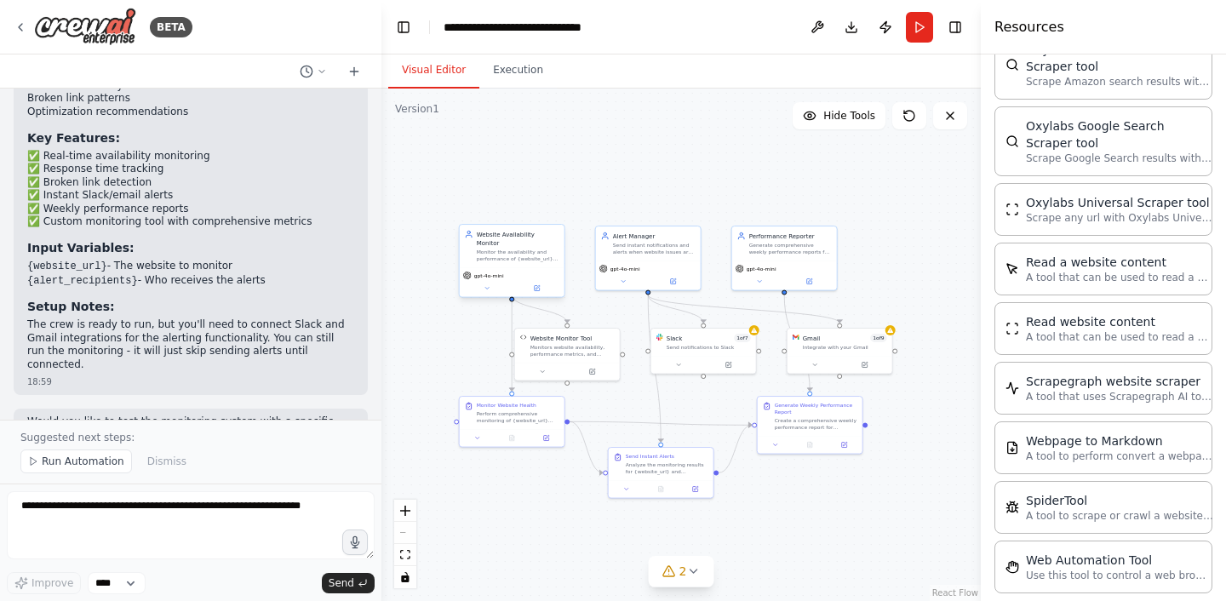
click at [511, 251] on div "Monitor the availability and performance of {website_url} by conducting regular…" at bounding box center [518, 256] width 83 height 14
click at [539, 286] on icon at bounding box center [536, 288] width 5 height 5
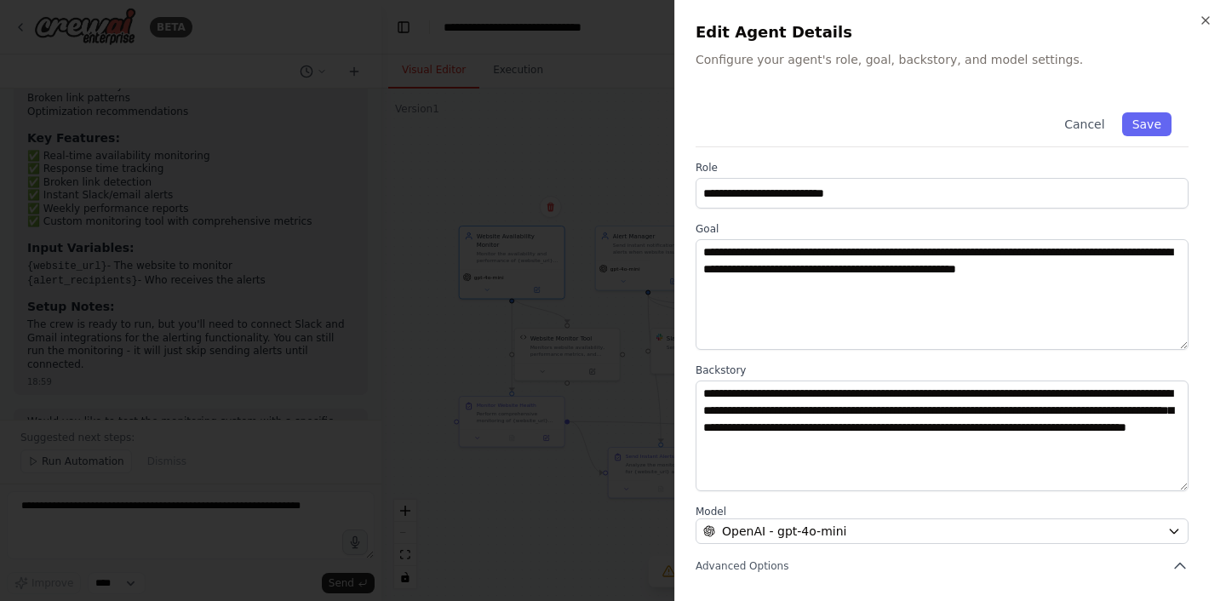
scroll to position [170, 0]
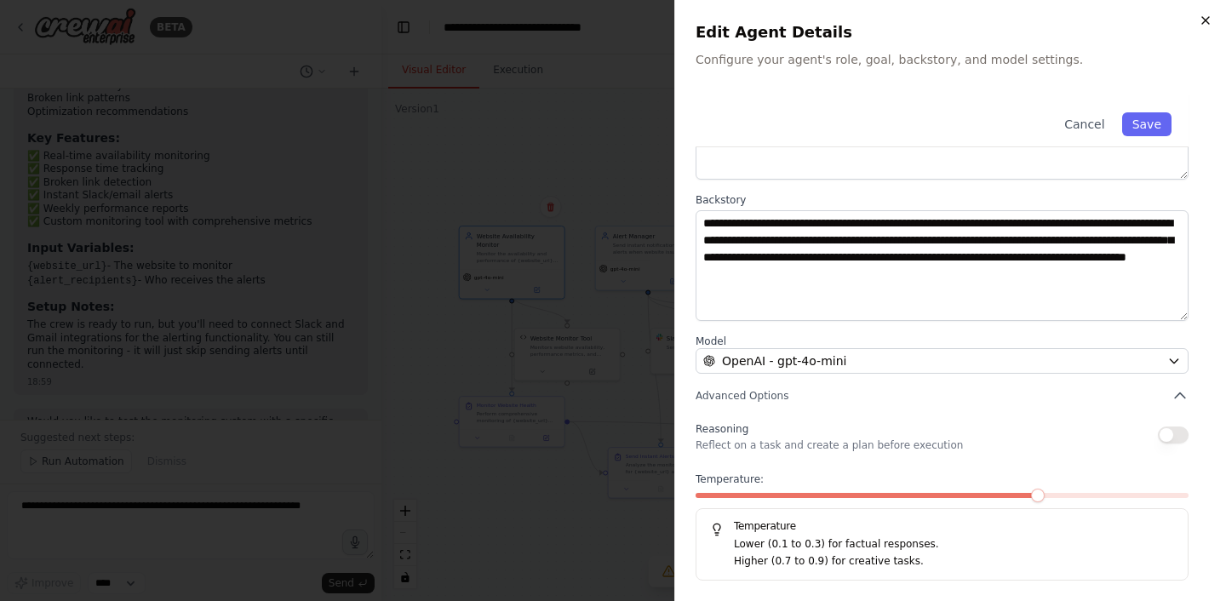
click at [1200, 17] on icon "button" at bounding box center [1206, 21] width 14 height 14
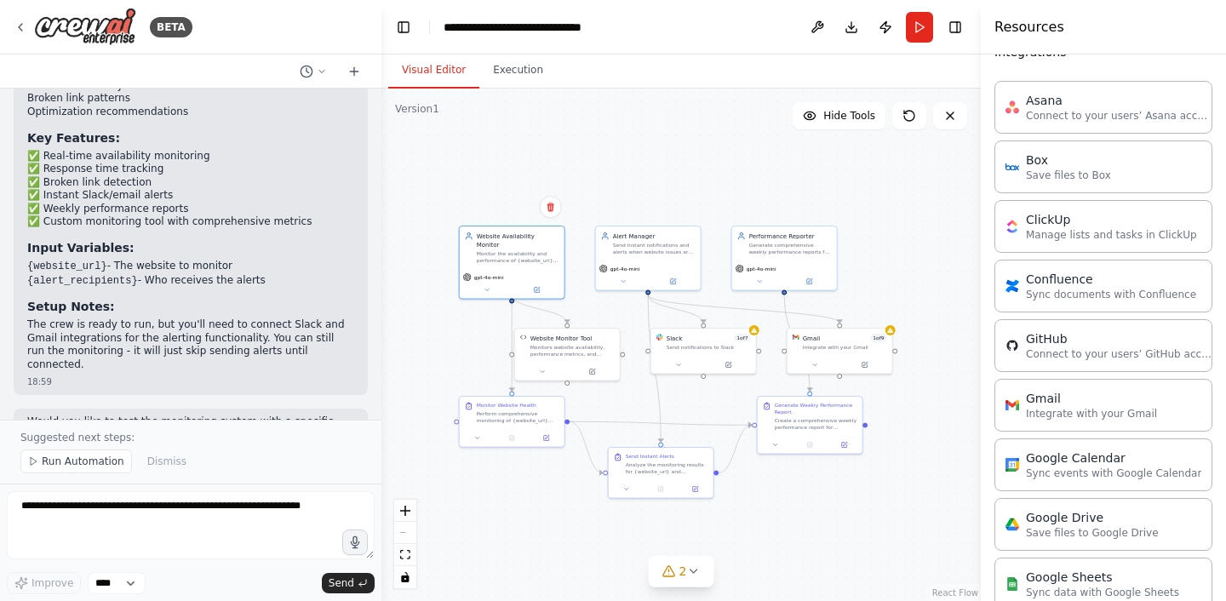
scroll to position [0, 0]
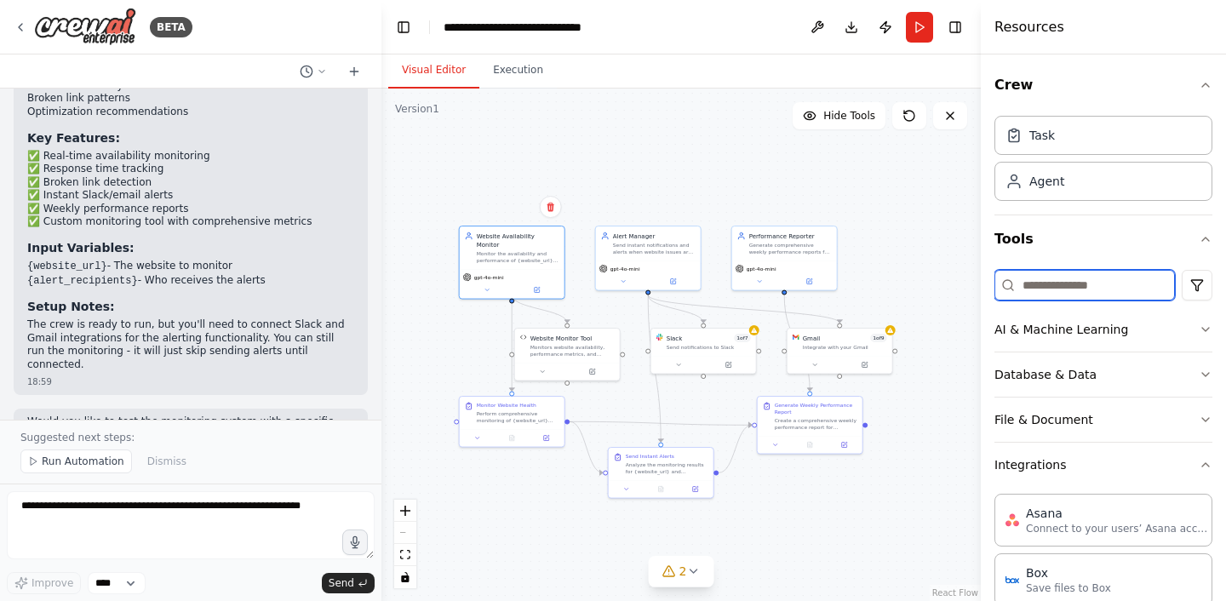
click at [1074, 289] on input at bounding box center [1084, 285] width 180 height 31
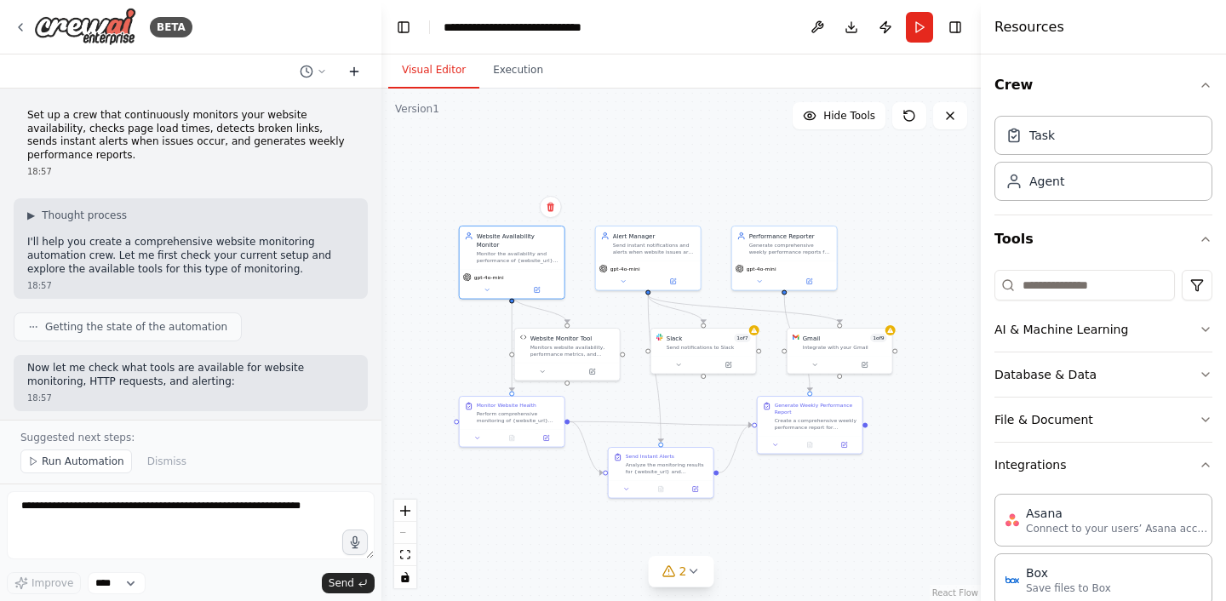
click at [356, 72] on icon at bounding box center [354, 72] width 8 height 0
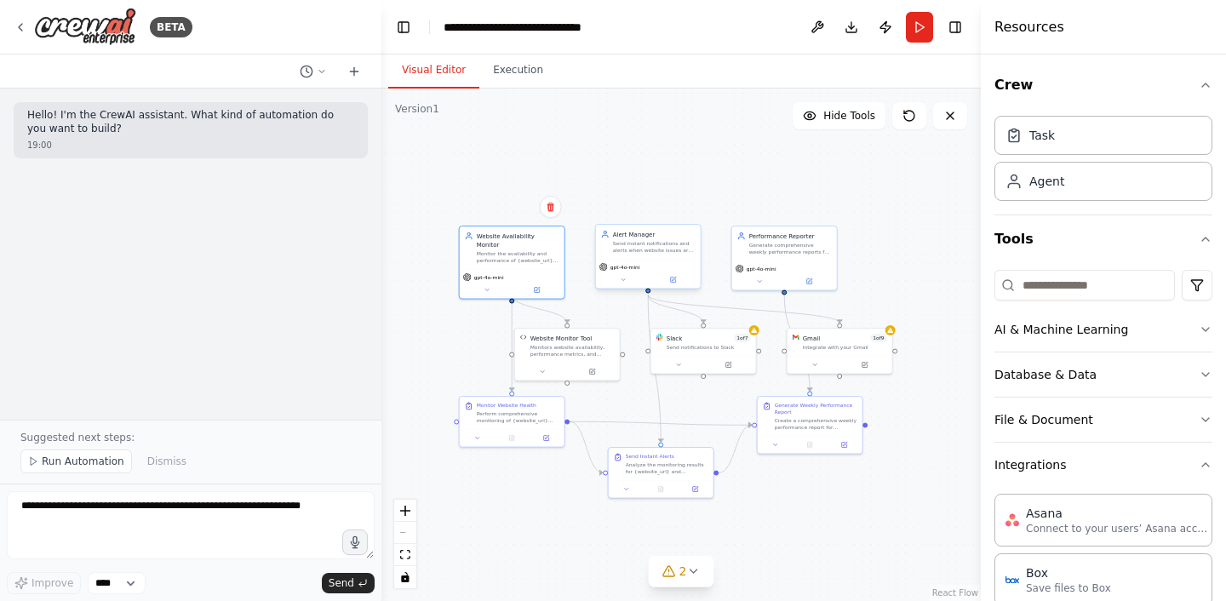
click at [621, 256] on div "Alert Manager Send instant notifications and alerts when website issues are det…" at bounding box center [648, 242] width 105 height 34
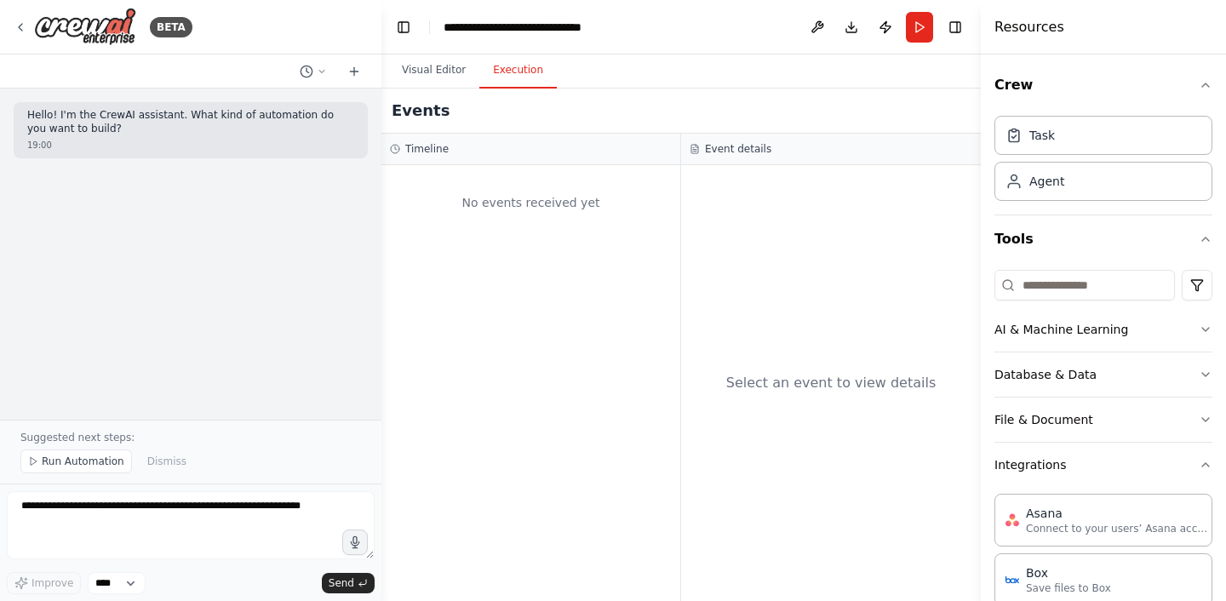
click at [507, 68] on button "Execution" at bounding box center [517, 71] width 77 height 36
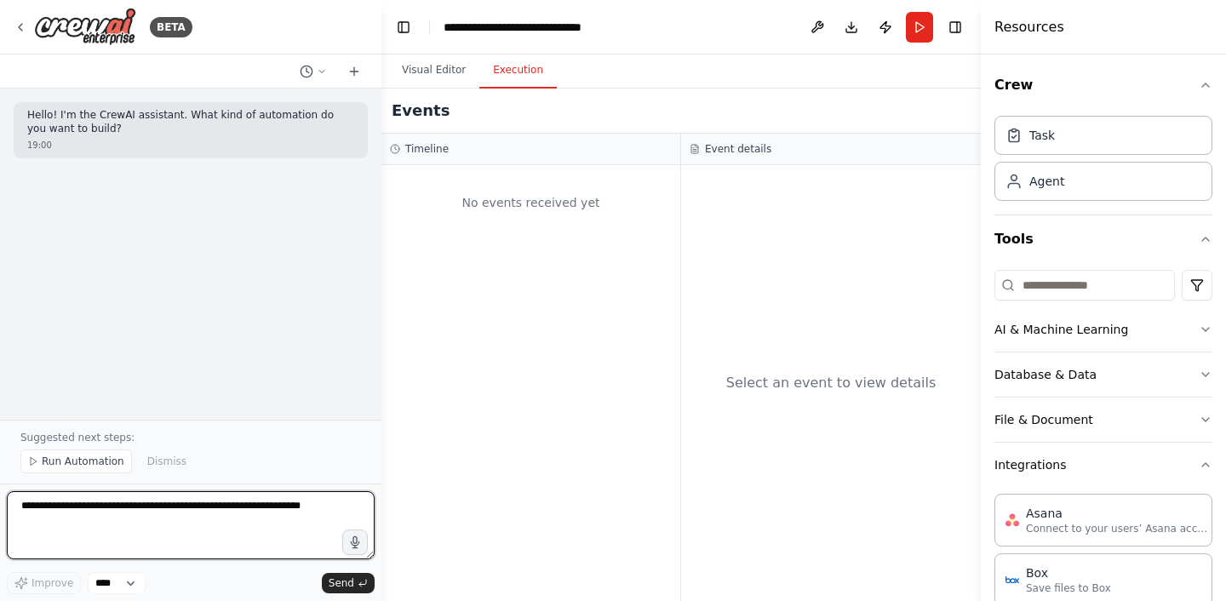
click at [50, 530] on textarea at bounding box center [191, 525] width 368 height 68
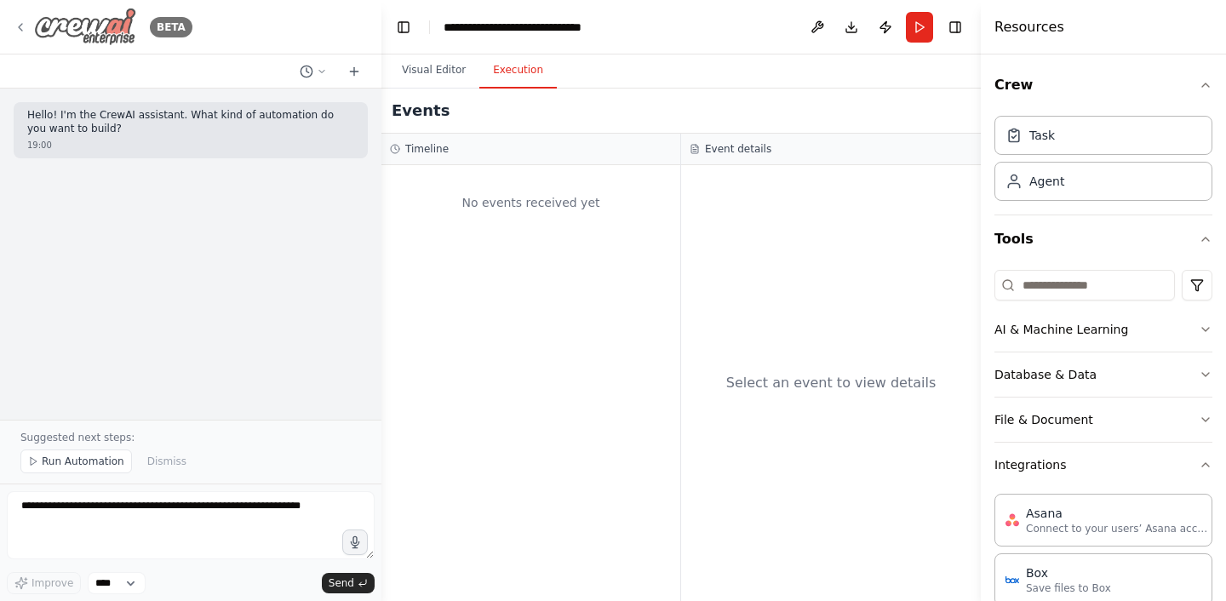
click at [21, 20] on icon at bounding box center [21, 27] width 14 height 14
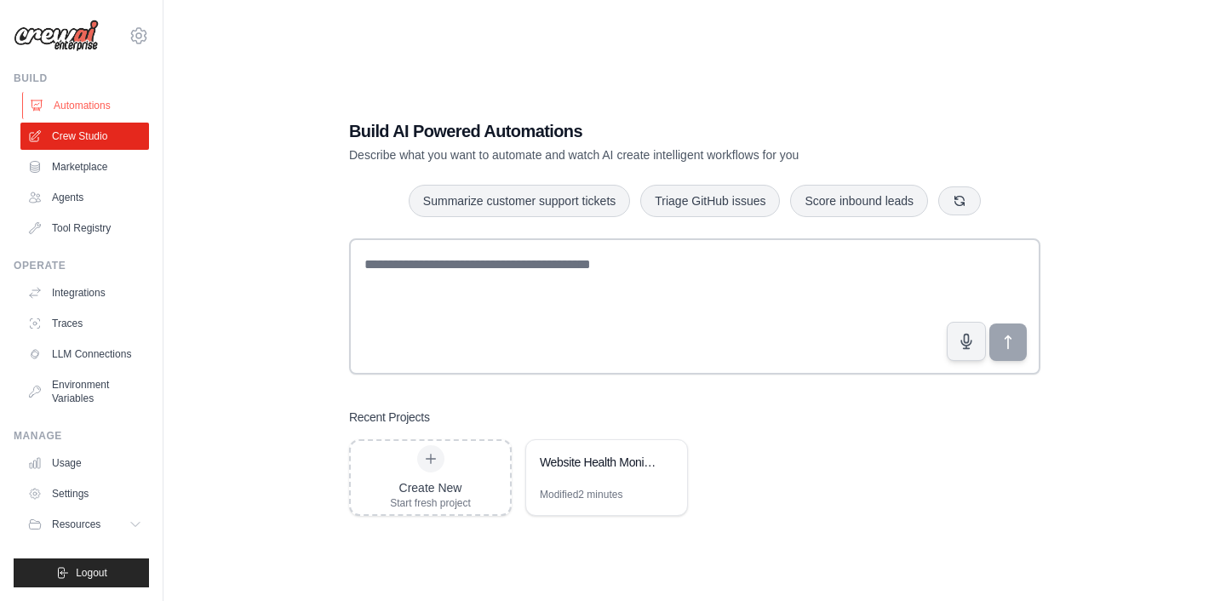
click at [102, 101] on link "Automations" at bounding box center [86, 105] width 129 height 27
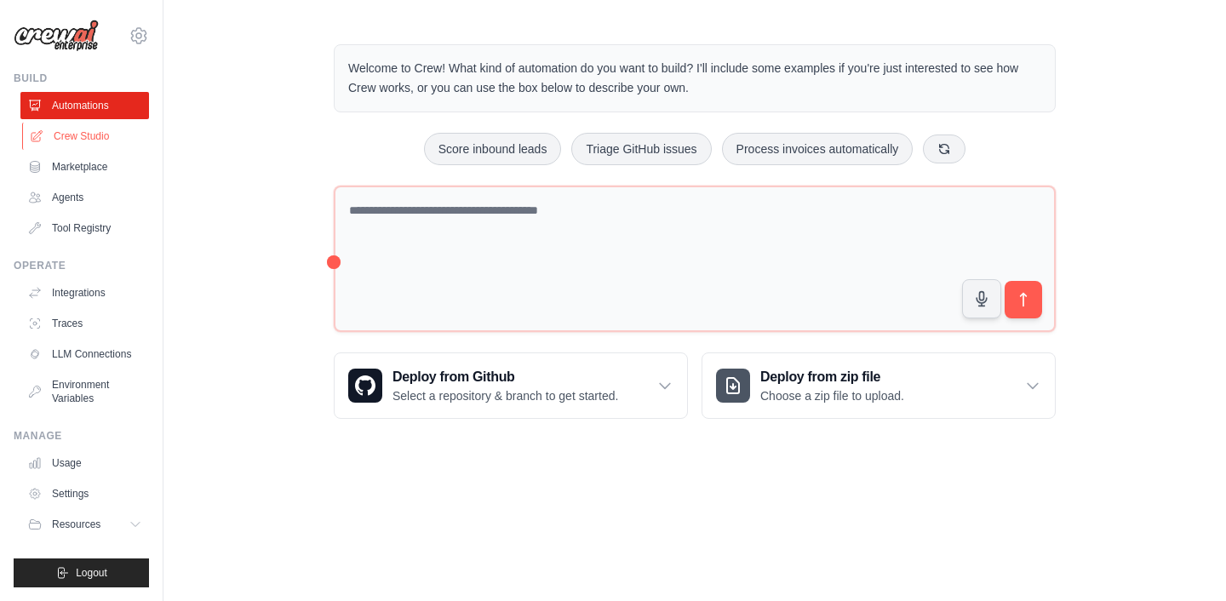
click at [96, 134] on link "Crew Studio" at bounding box center [86, 136] width 129 height 27
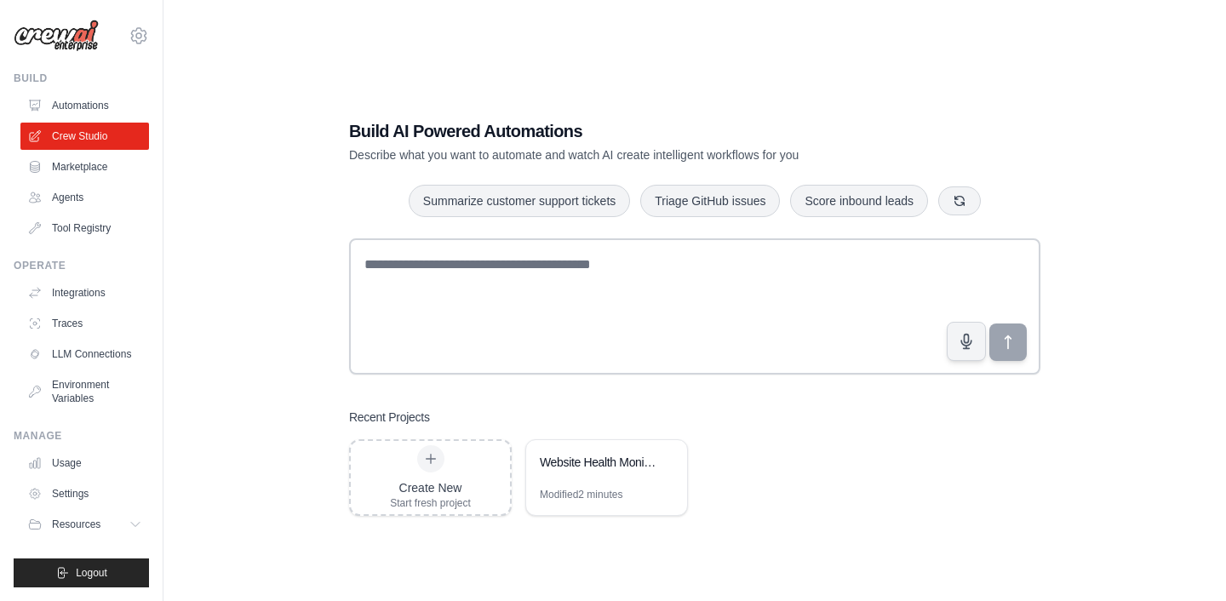
click at [105, 168] on link "Marketplace" at bounding box center [84, 166] width 129 height 27
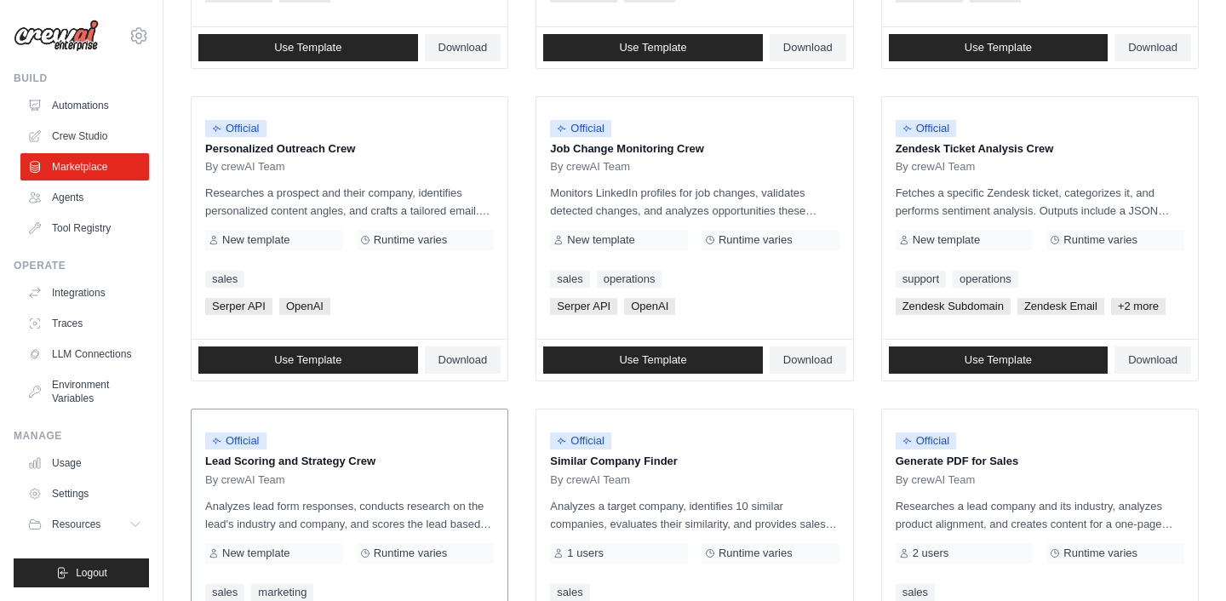
scroll to position [976, 0]
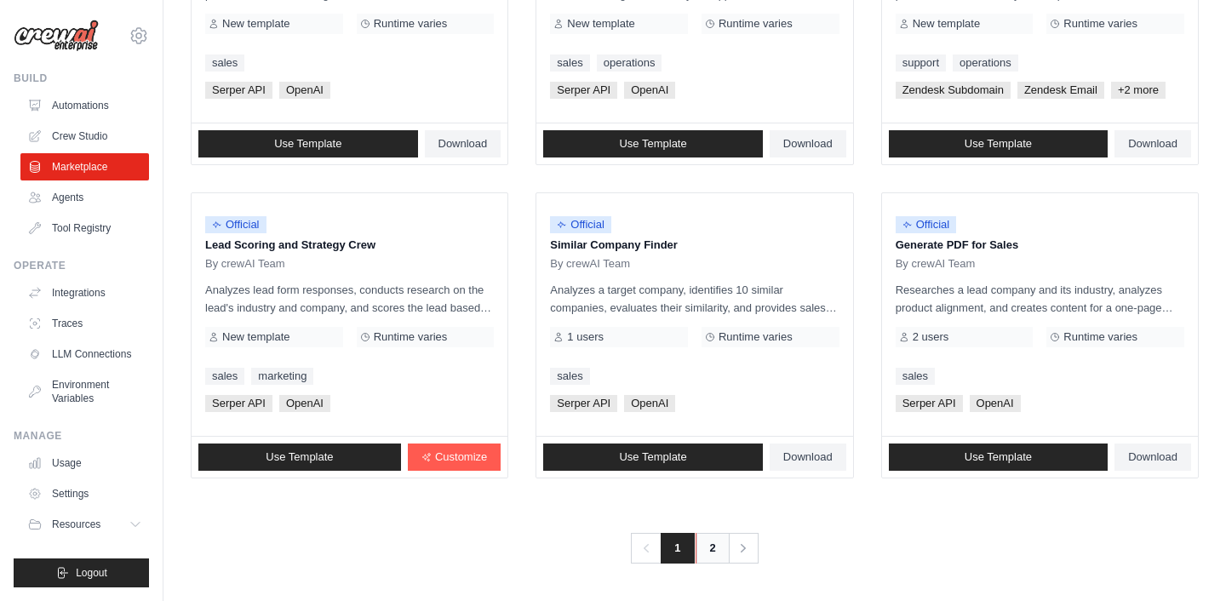
click at [707, 538] on link "2" at bounding box center [712, 548] width 34 height 31
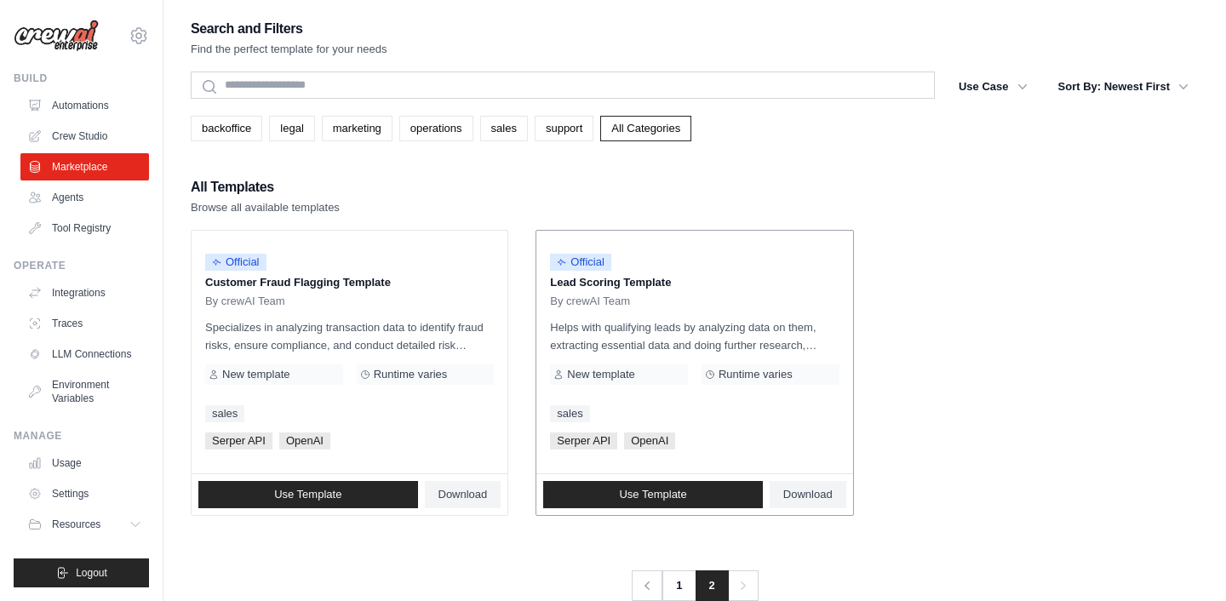
scroll to position [34, 0]
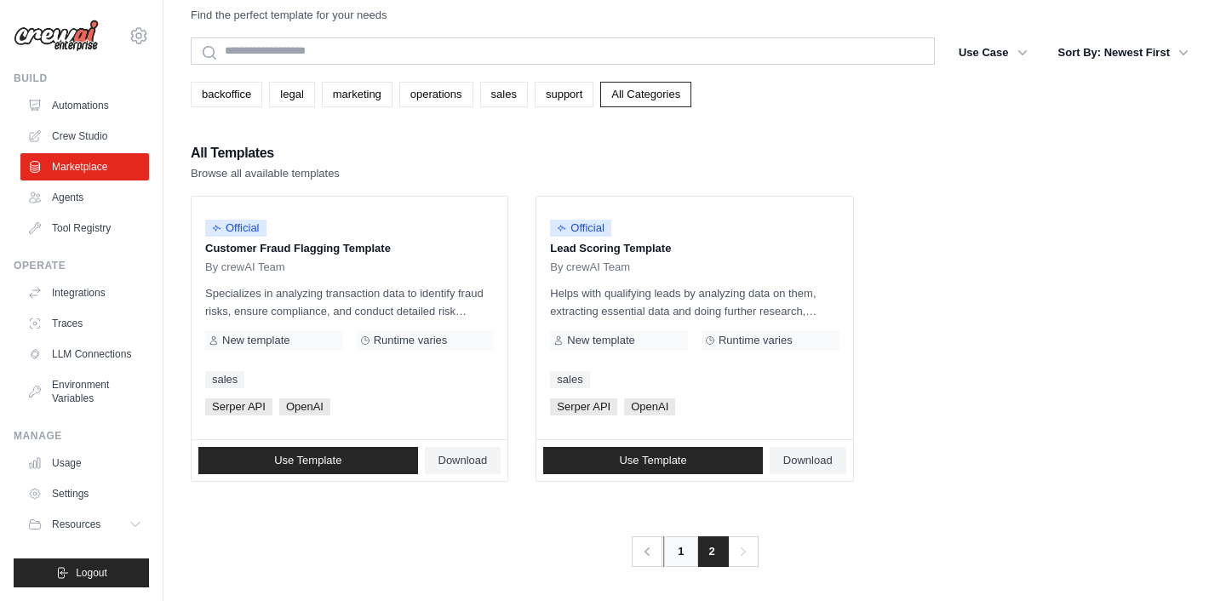
click at [684, 547] on link "1" at bounding box center [680, 551] width 34 height 31
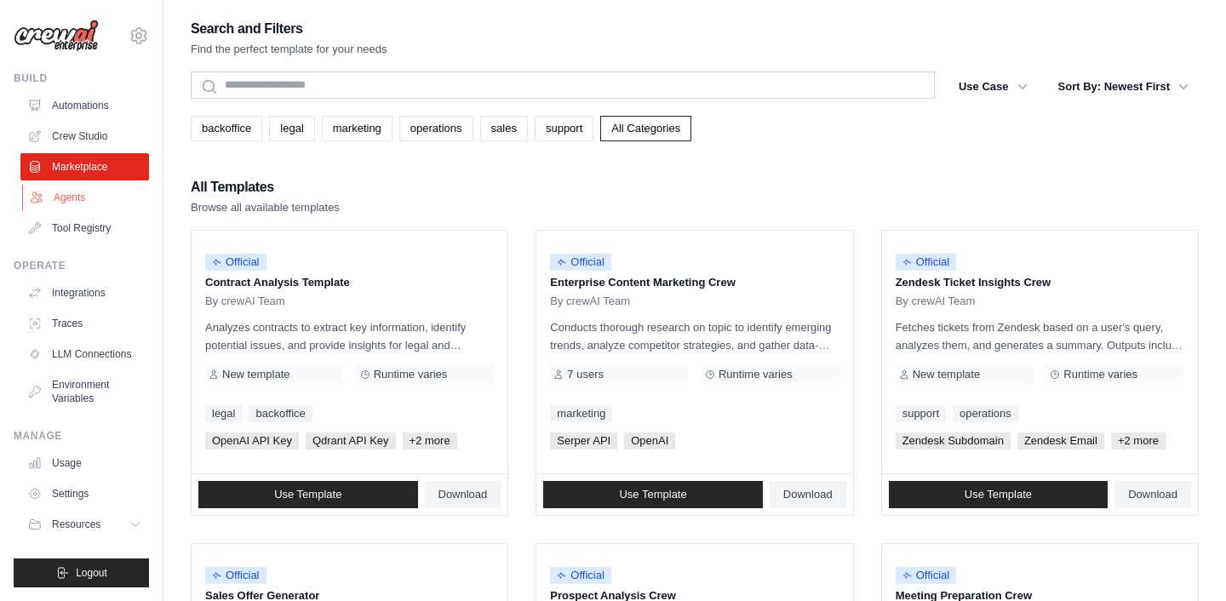
click at [77, 209] on link "Agents" at bounding box center [86, 197] width 129 height 27
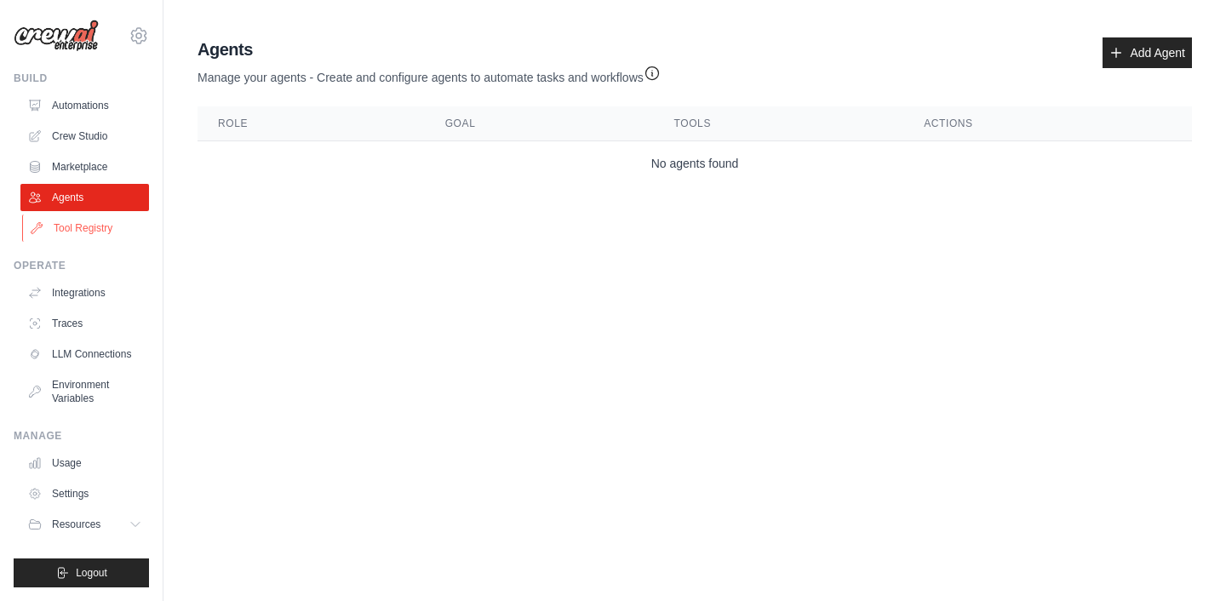
click at [70, 231] on link "Tool Registry" at bounding box center [86, 228] width 129 height 27
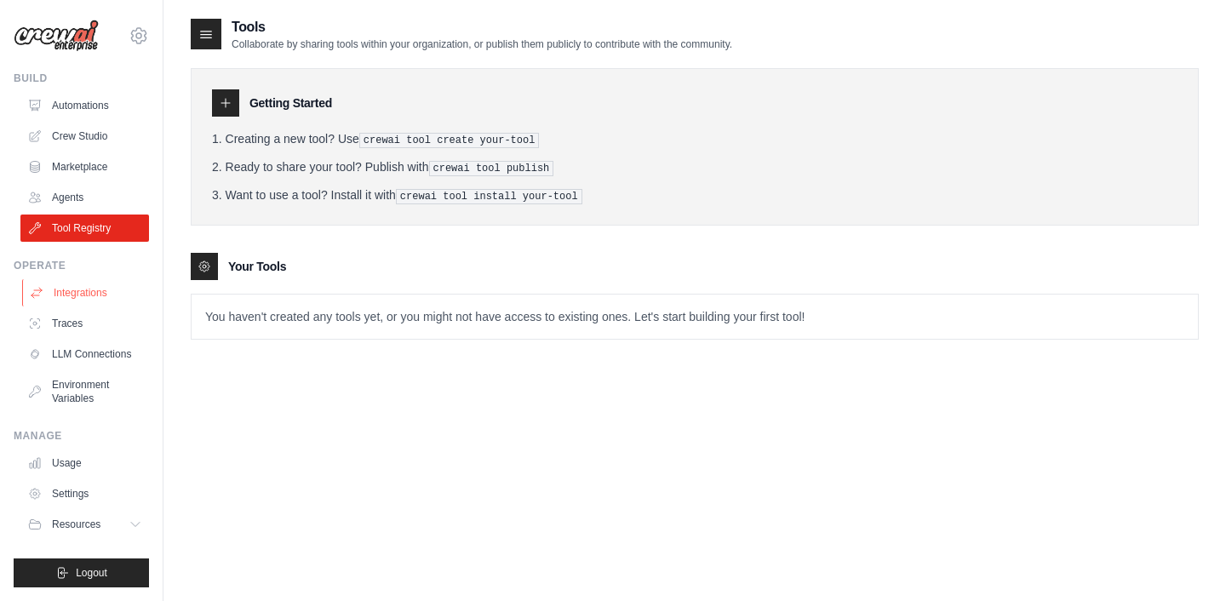
click at [72, 299] on link "Integrations" at bounding box center [86, 292] width 129 height 27
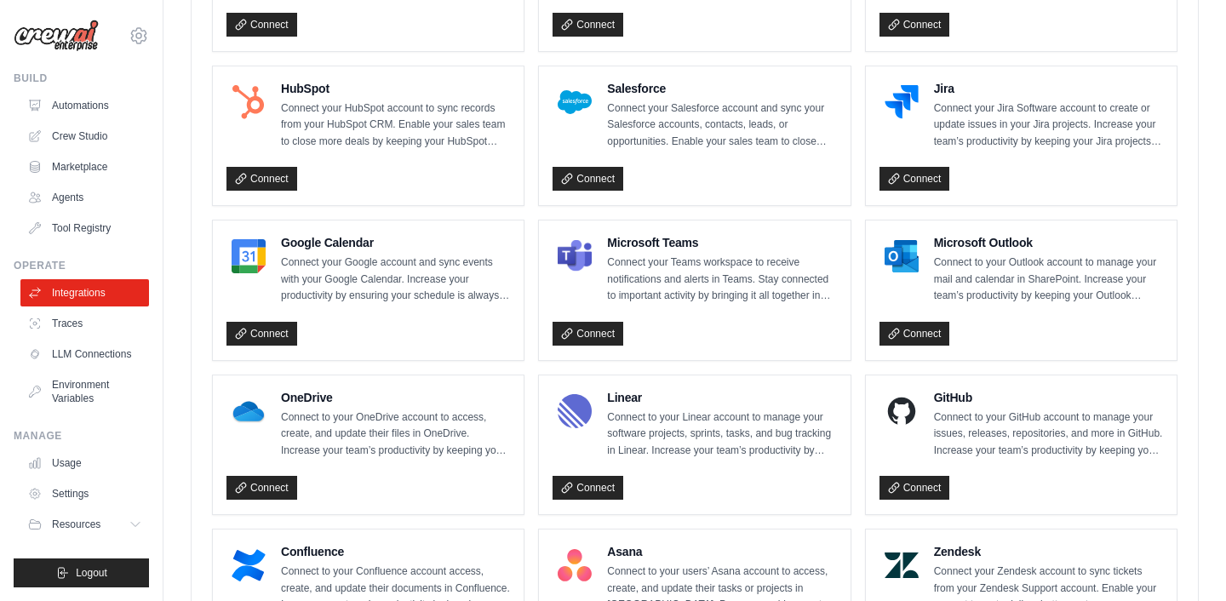
scroll to position [1046, 0]
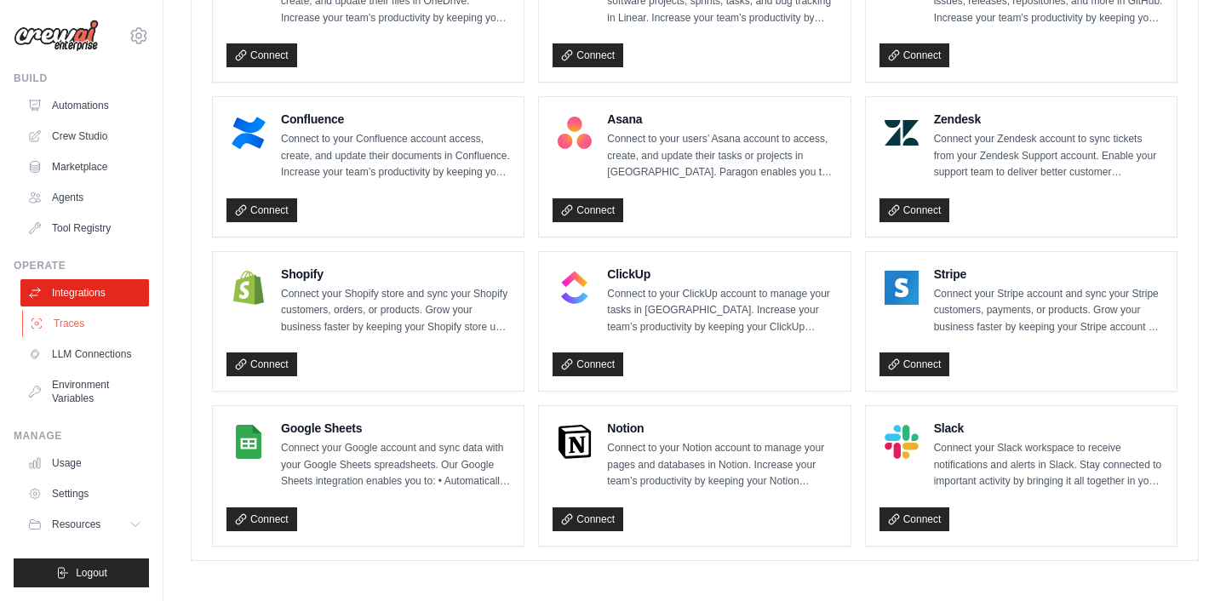
click at [97, 329] on link "Traces" at bounding box center [86, 323] width 129 height 27
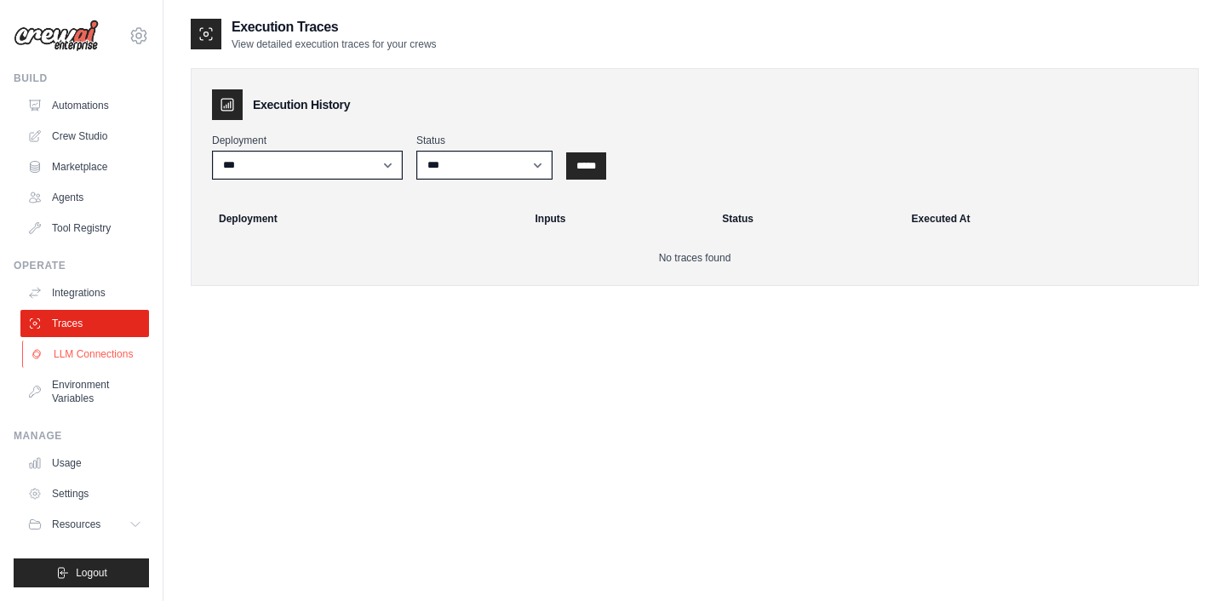
click at [105, 352] on link "LLM Connections" at bounding box center [86, 353] width 129 height 27
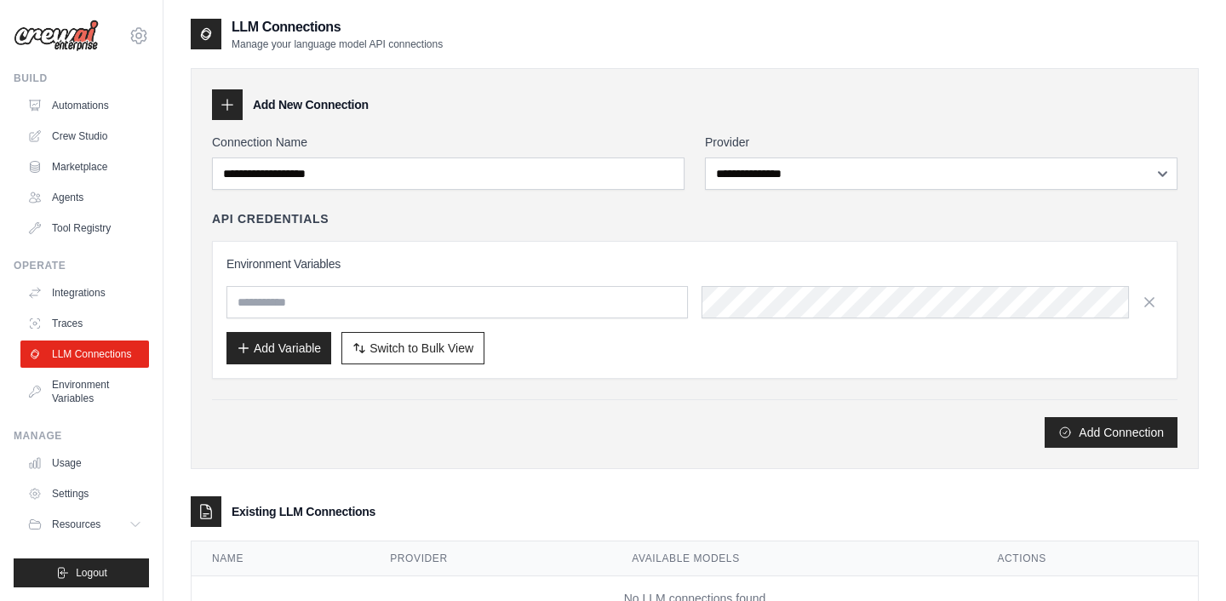
click at [490, 194] on div "**********" at bounding box center [694, 291] width 965 height 314
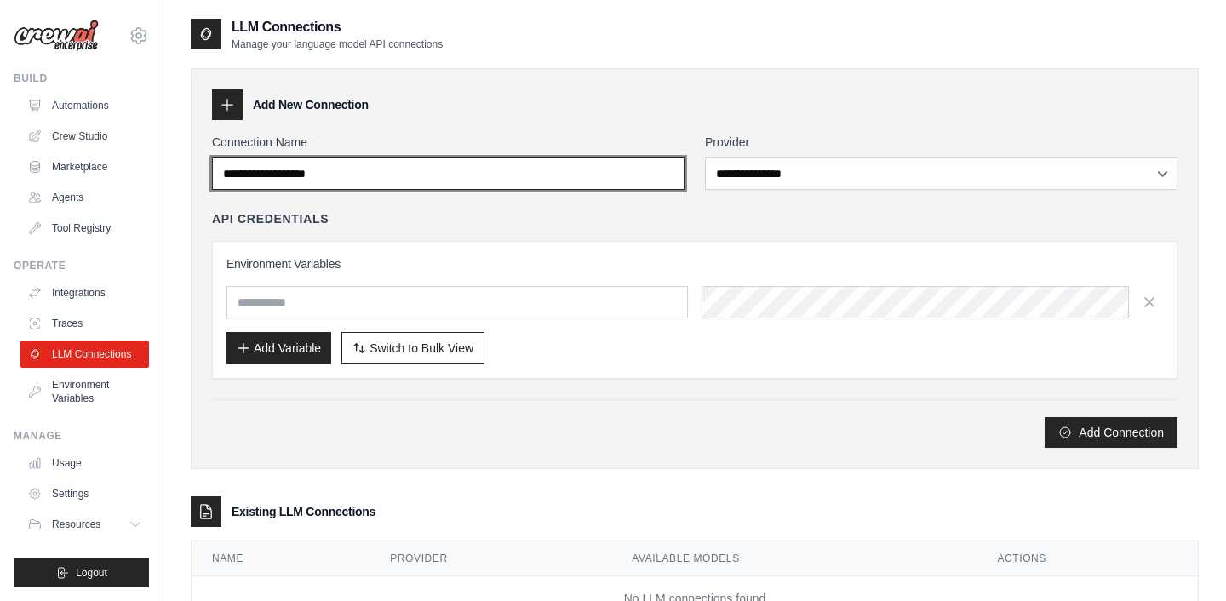
click at [488, 177] on input "Connection Name" at bounding box center [448, 173] width 472 height 32
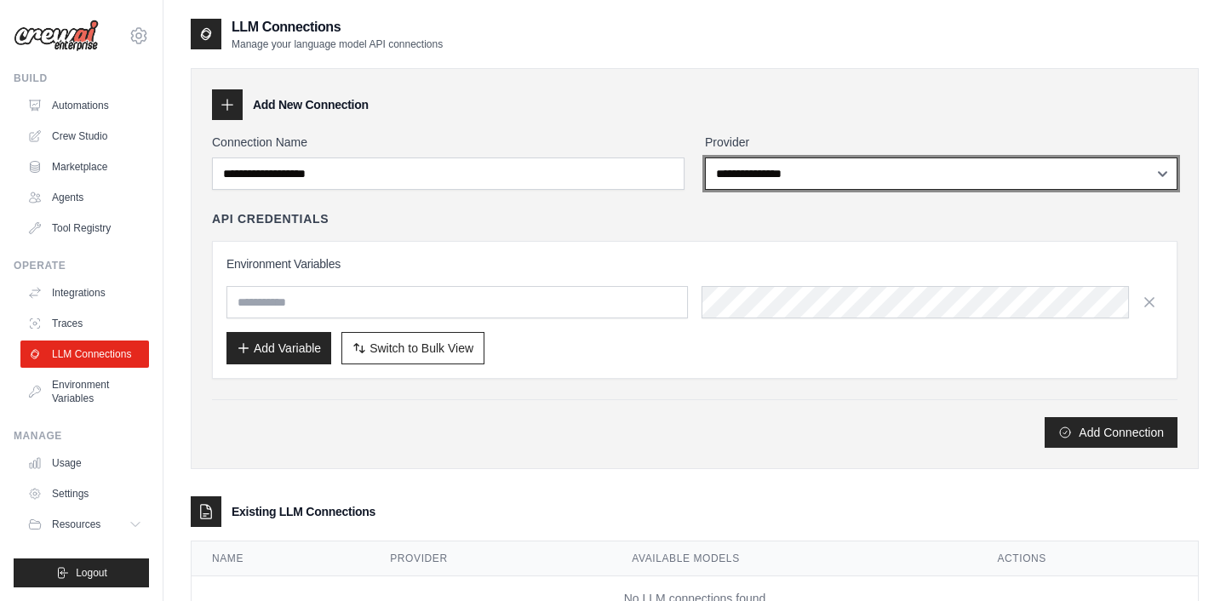
click at [764, 186] on select "**********" at bounding box center [941, 173] width 472 height 32
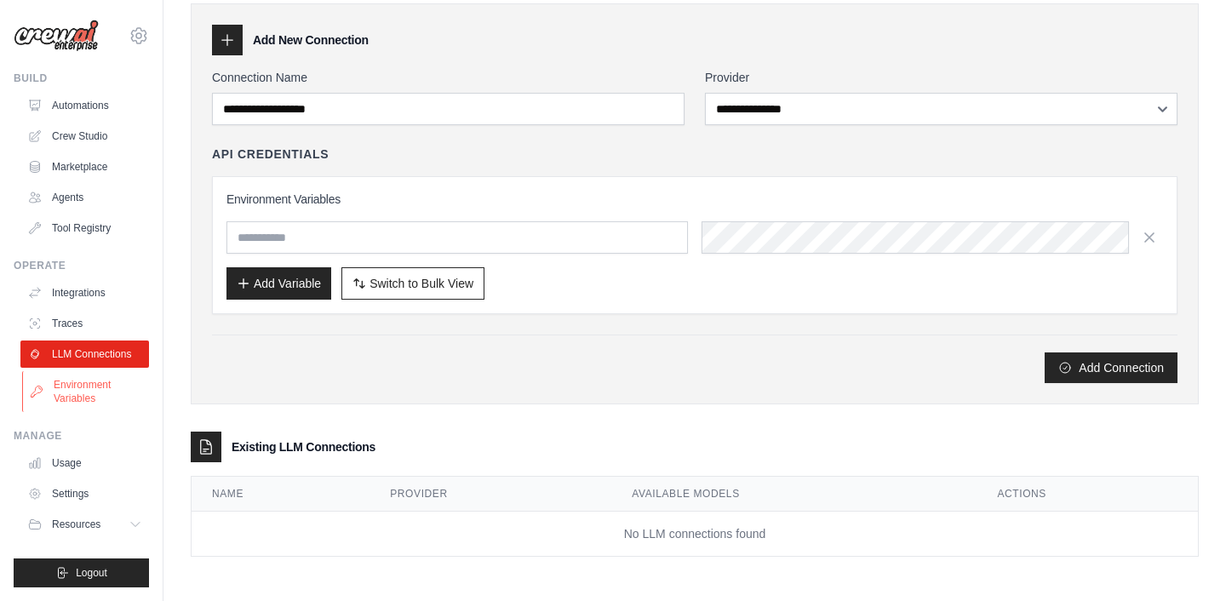
click at [78, 389] on link "Environment Variables" at bounding box center [86, 391] width 129 height 41
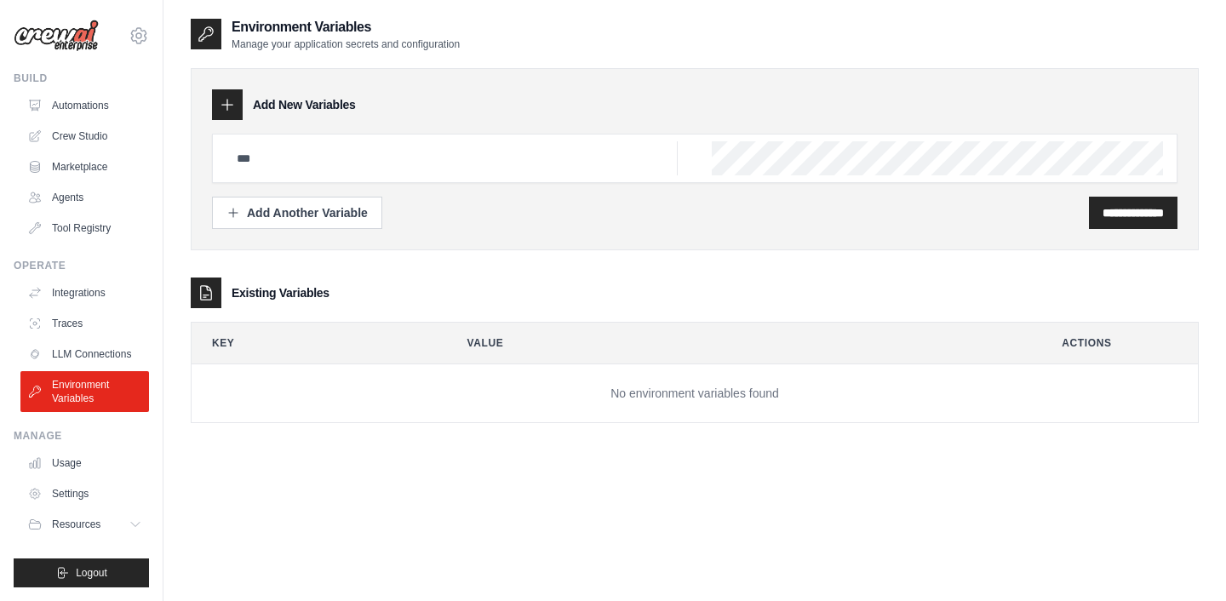
scroll to position [34, 0]
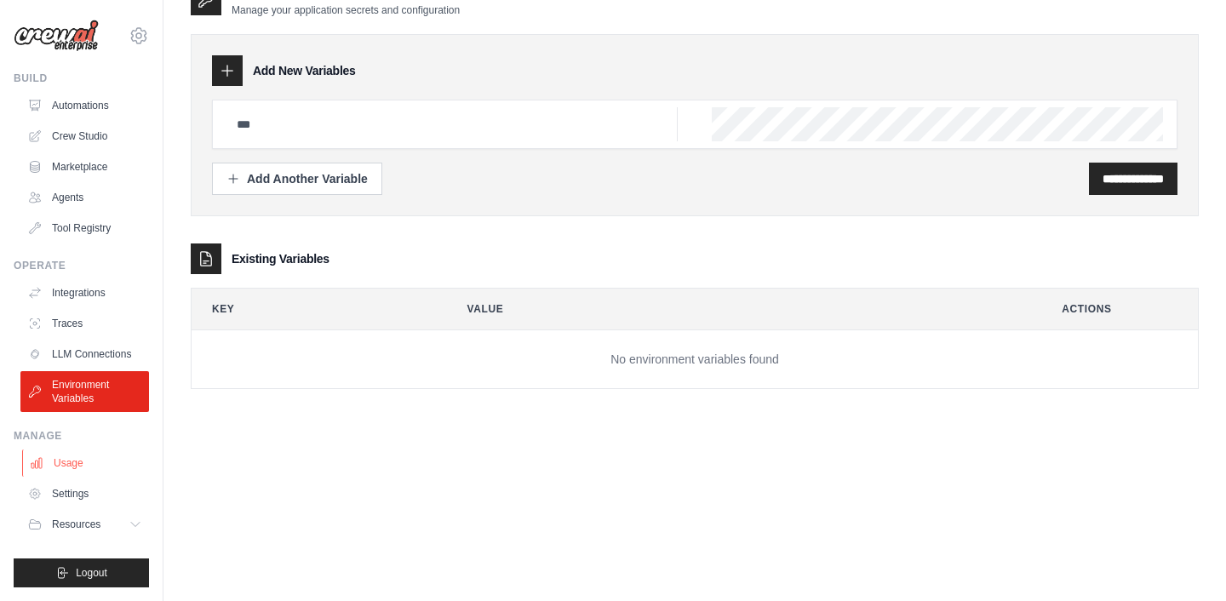
click at [94, 457] on link "Usage" at bounding box center [86, 462] width 129 height 27
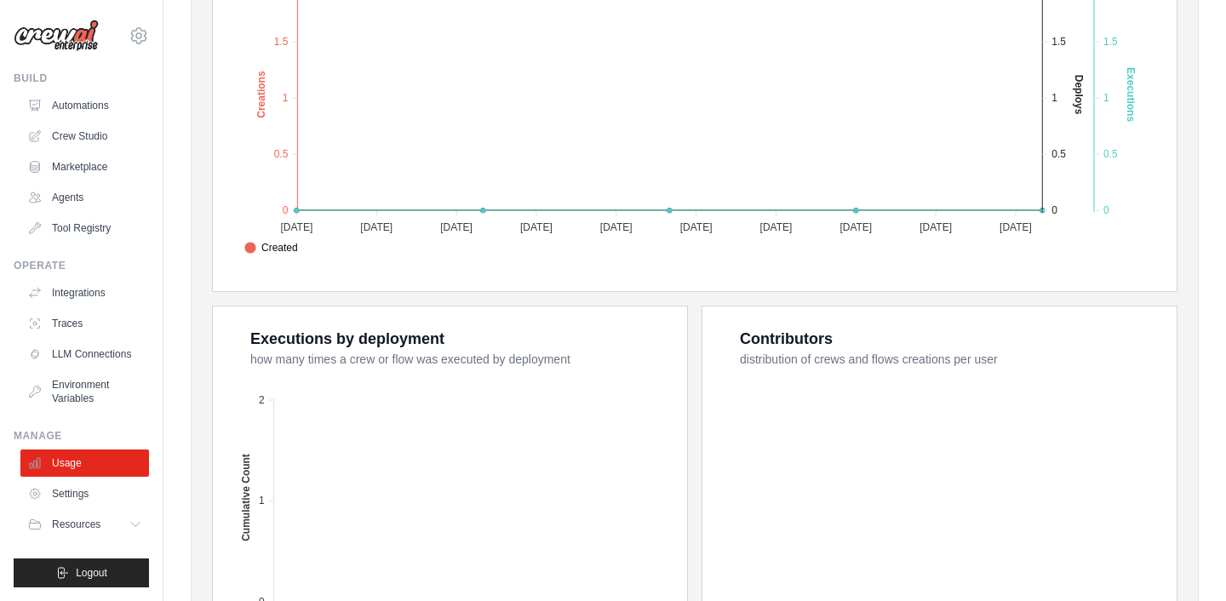
scroll to position [633, 0]
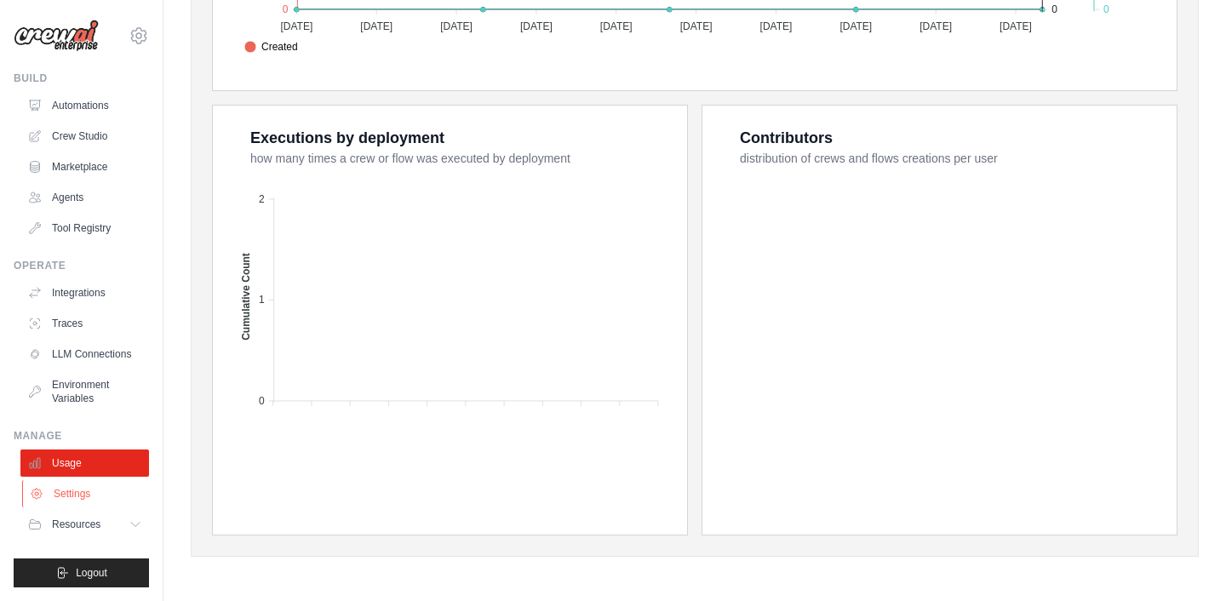
click at [99, 489] on link "Settings" at bounding box center [86, 493] width 129 height 27
